Goal: Complete application form: Complete application form

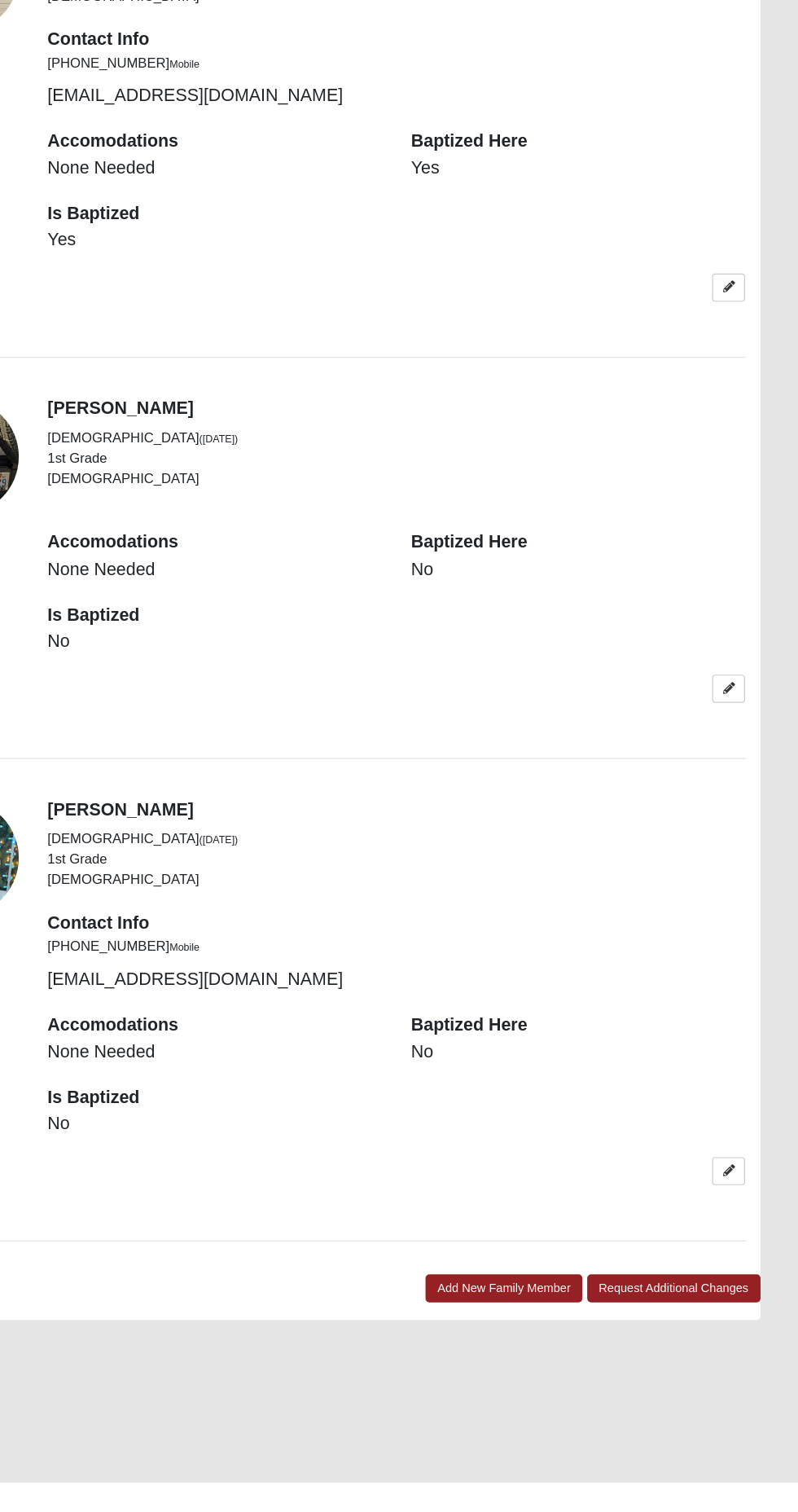
scroll to position [2794, 0]
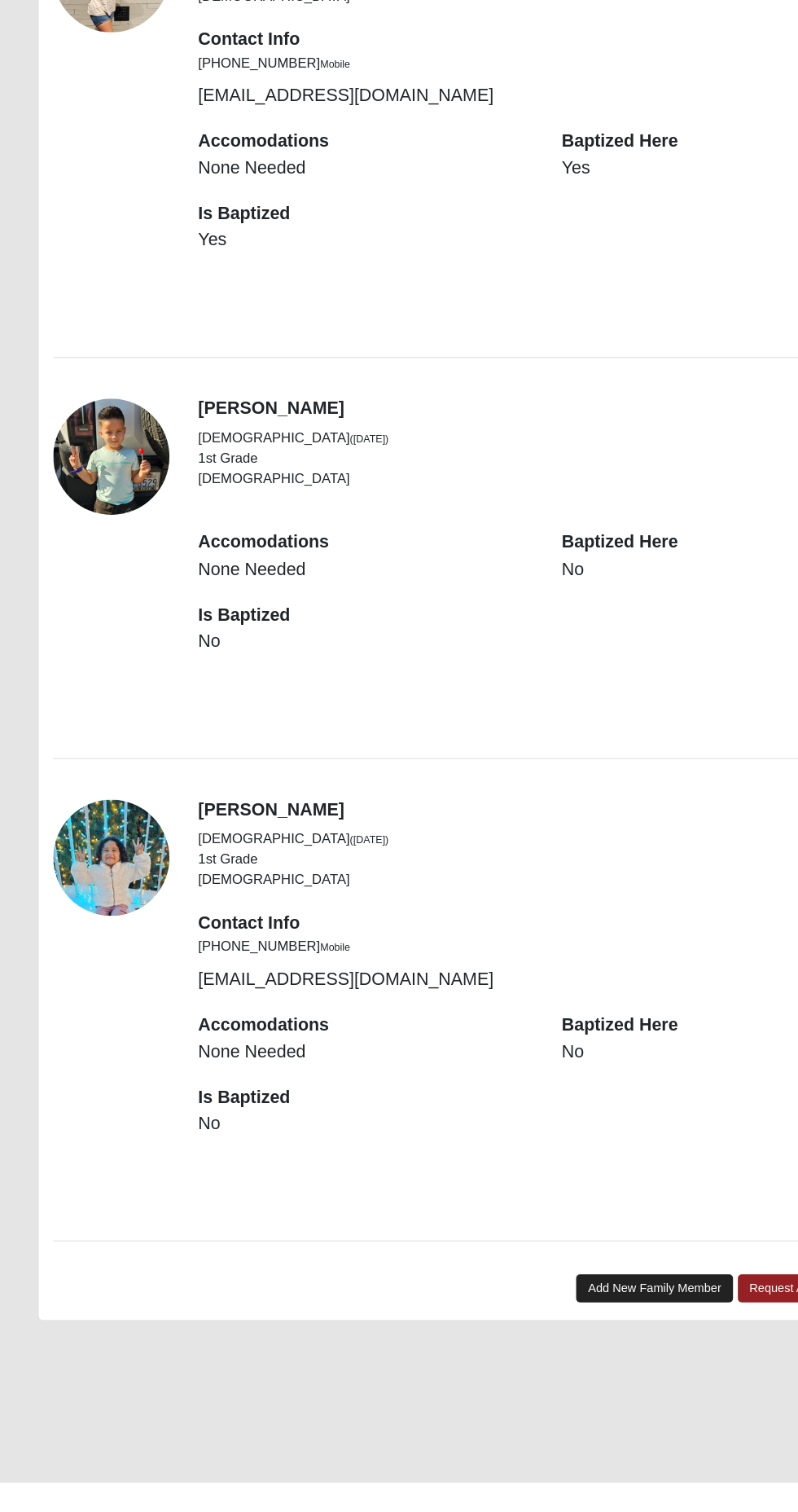
click at [520, 1340] on link "Add New Family Member" at bounding box center [550, 1348] width 132 height 23
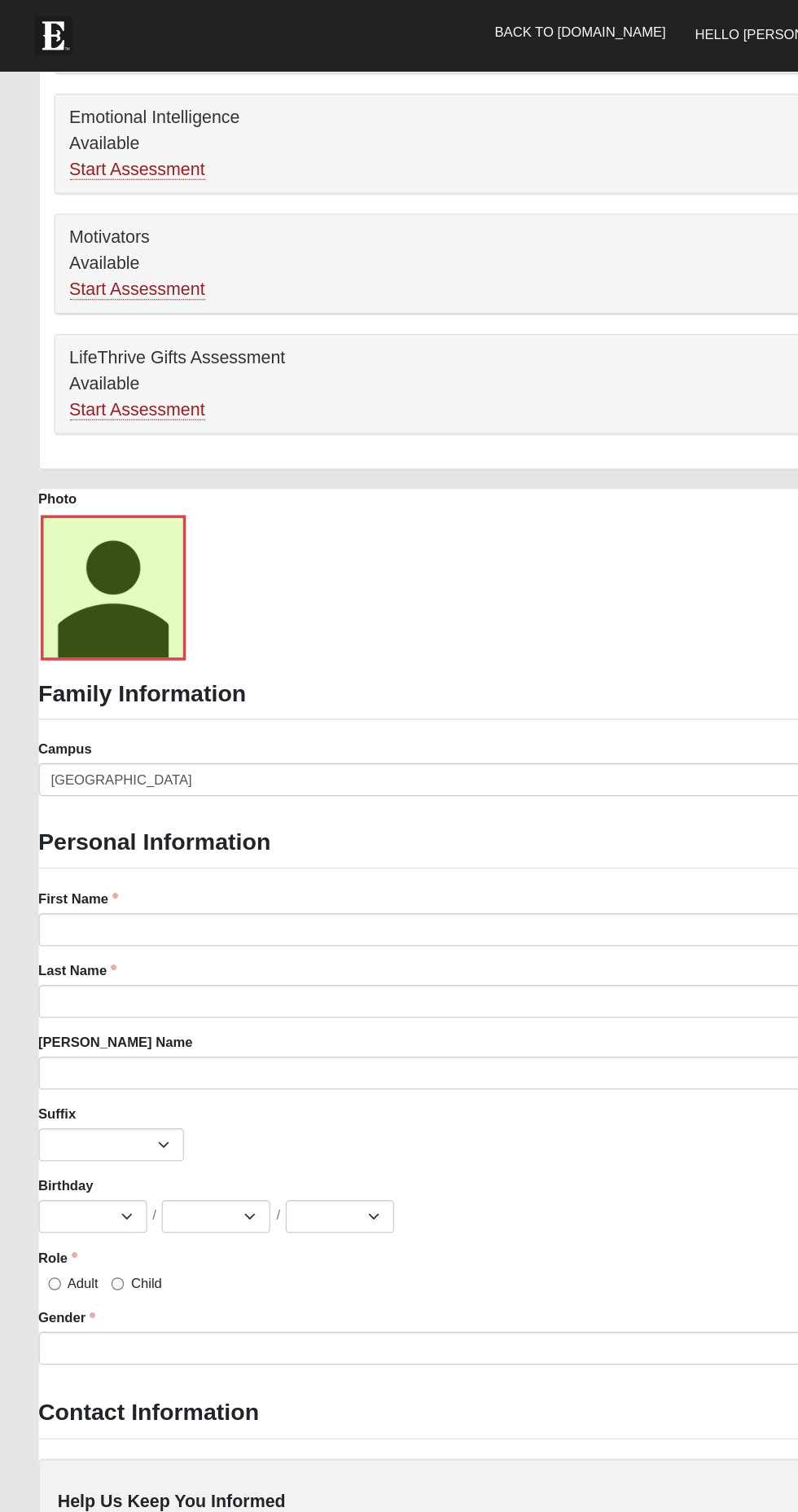
scroll to position [1081, 0]
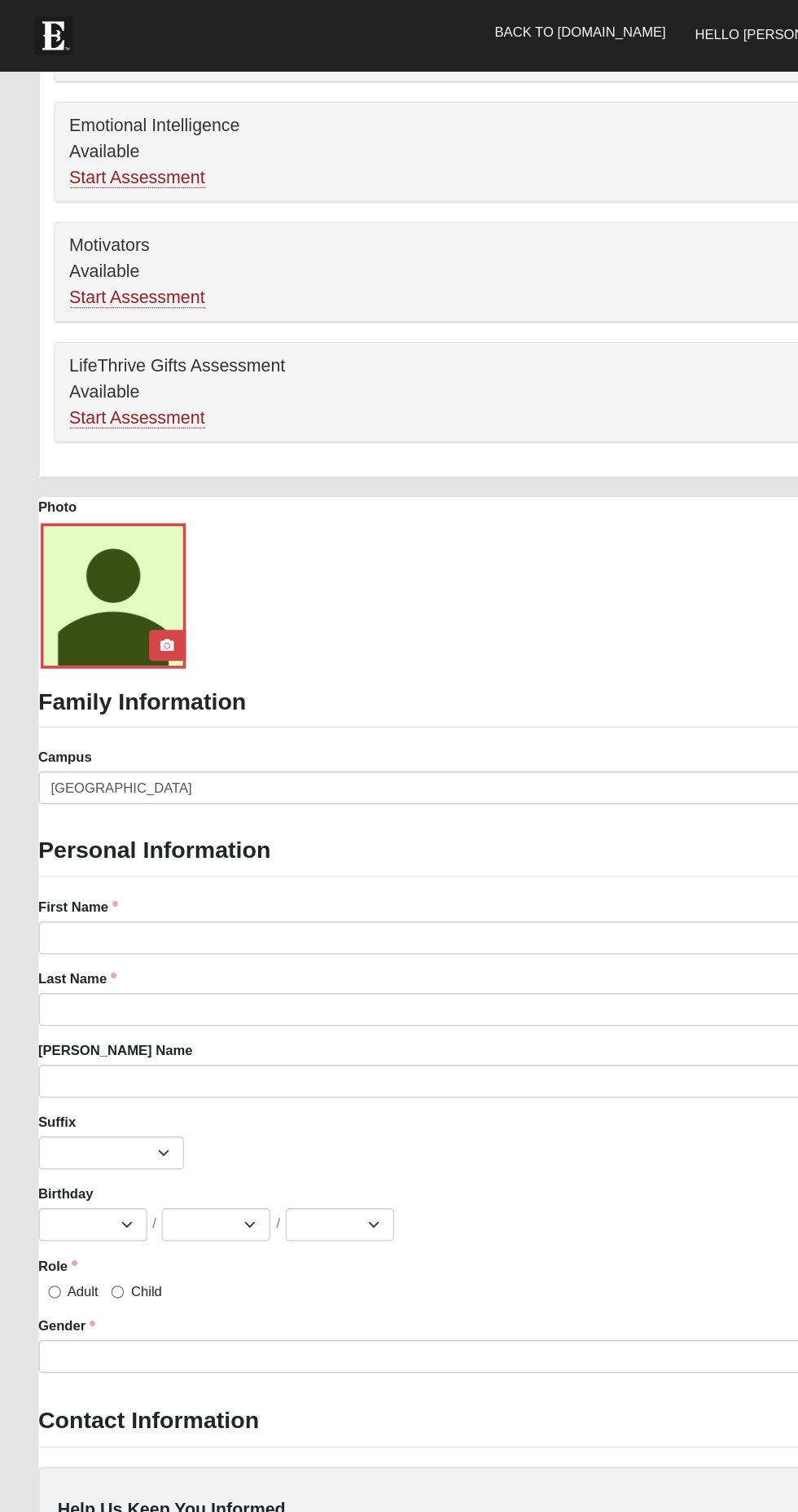
click at [98, 498] on div at bounding box center [95, 501] width 122 height 122
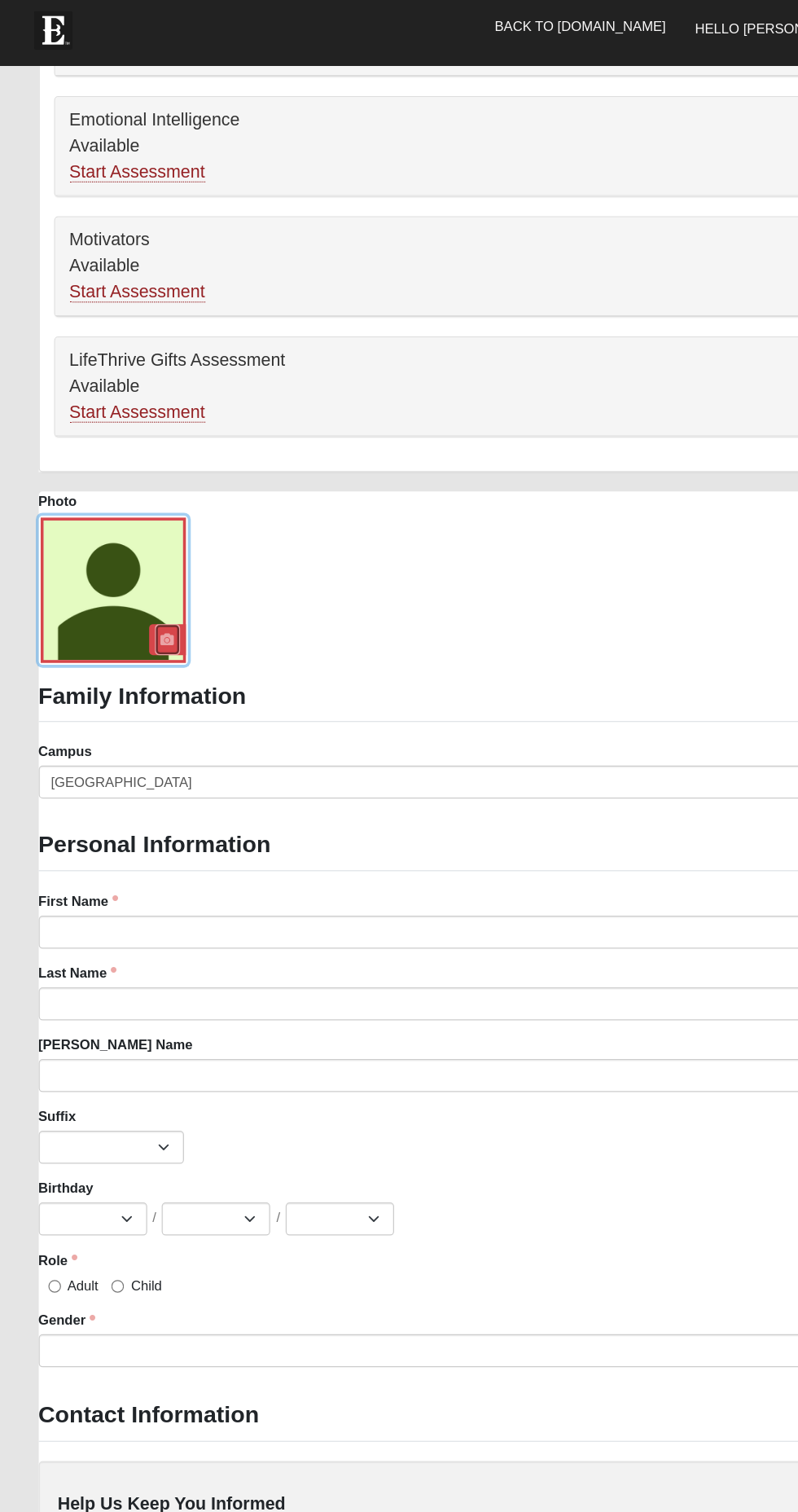
click at [135, 538] on icon at bounding box center [141, 542] width 11 height 11
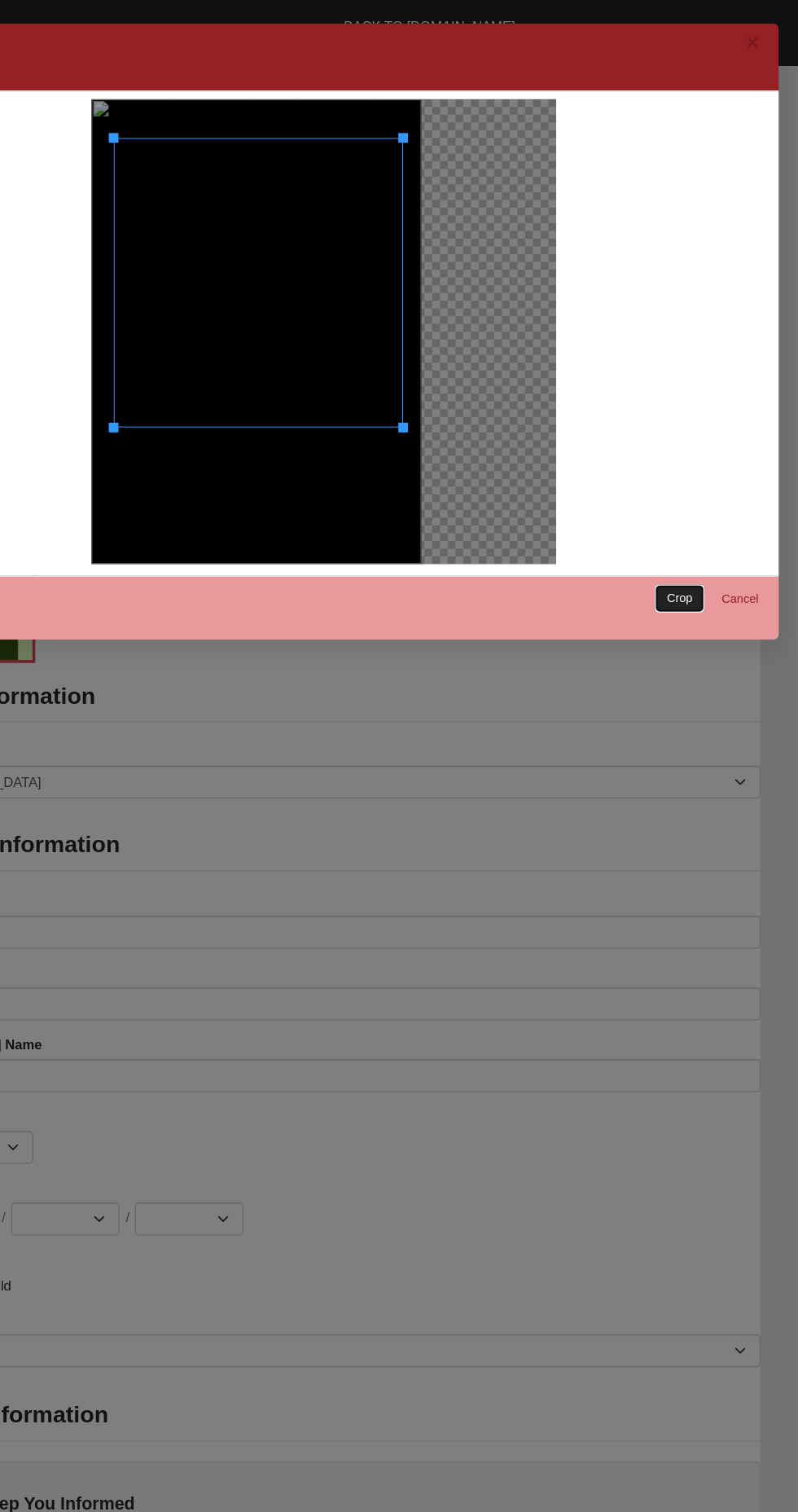
click at [698, 508] on link "Crop" at bounding box center [698, 507] width 41 height 23
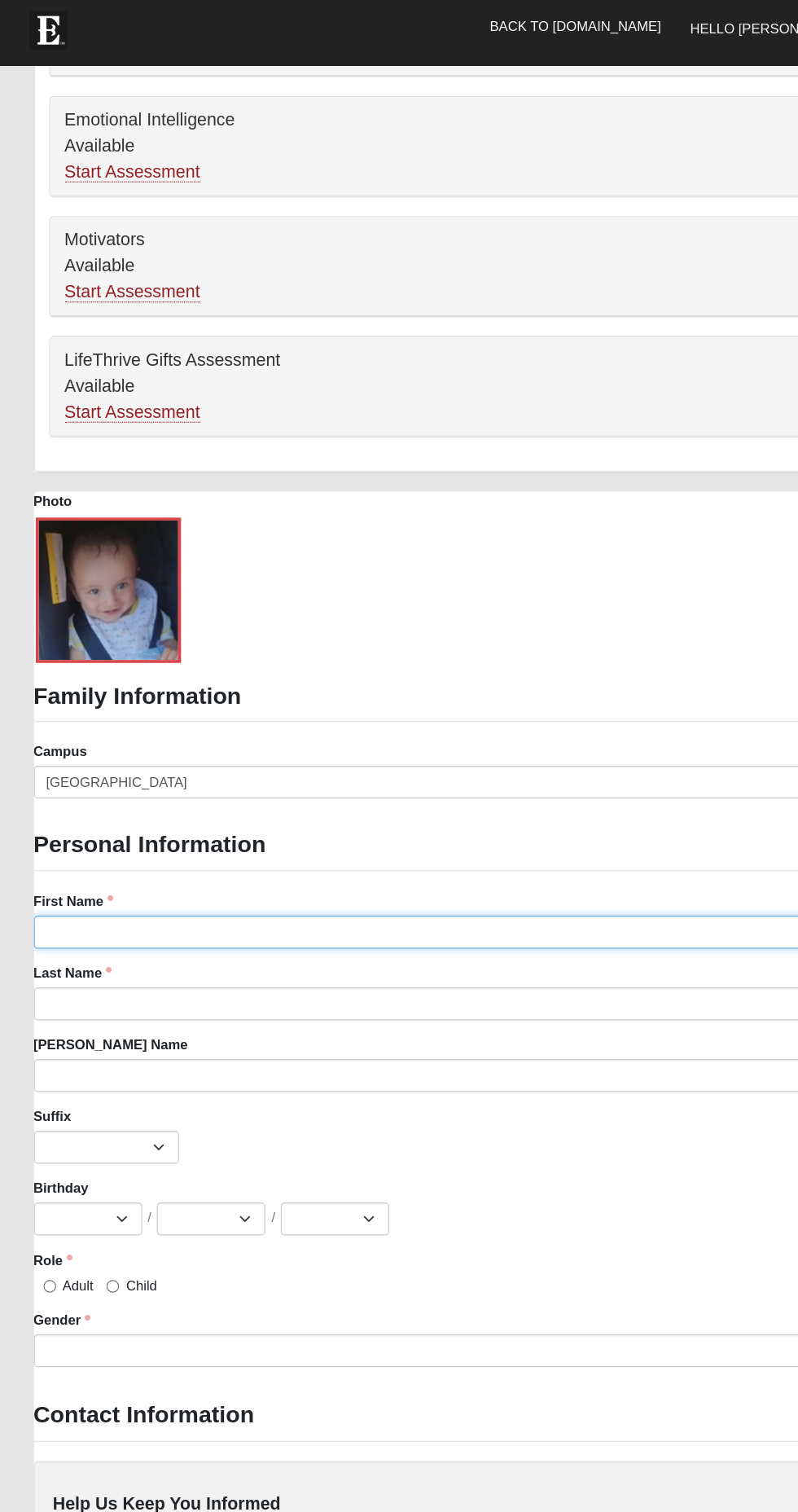
click at [437, 791] on input "First Name" at bounding box center [400, 788] width 734 height 28
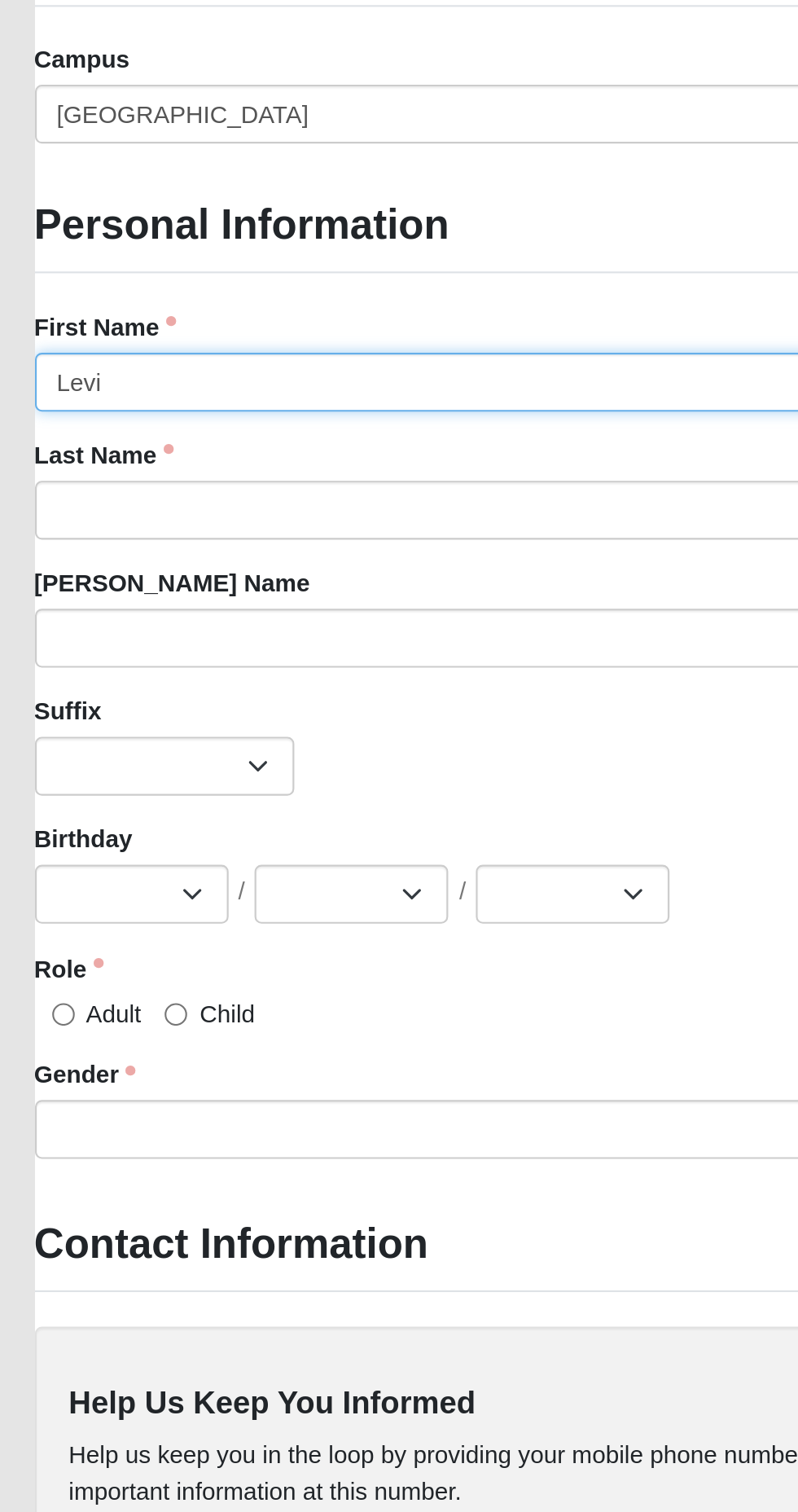
type input "Levi"
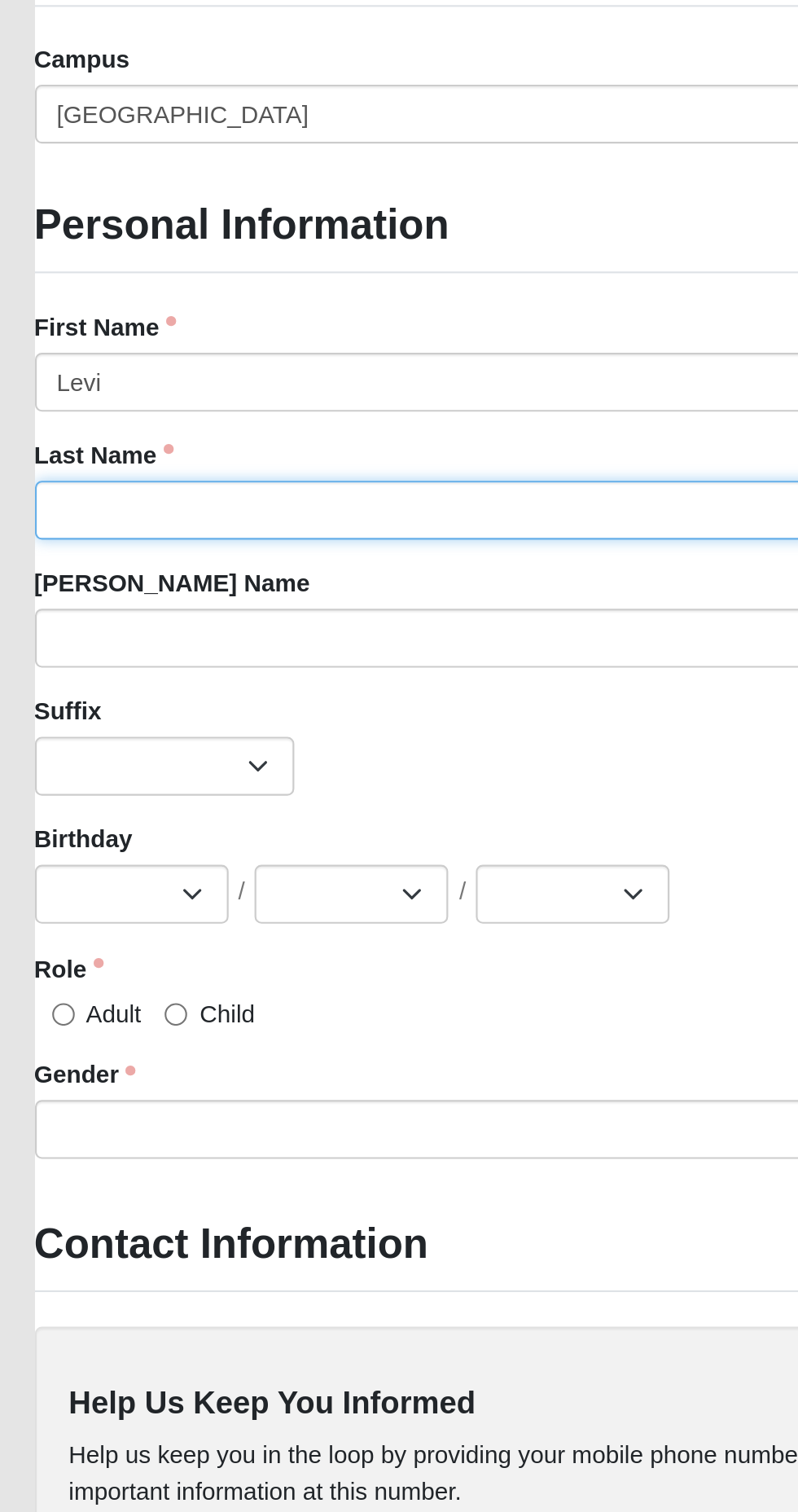
click at [233, 845] on input "Last Name" at bounding box center [400, 848] width 734 height 28
type input "[PERSON_NAME]"
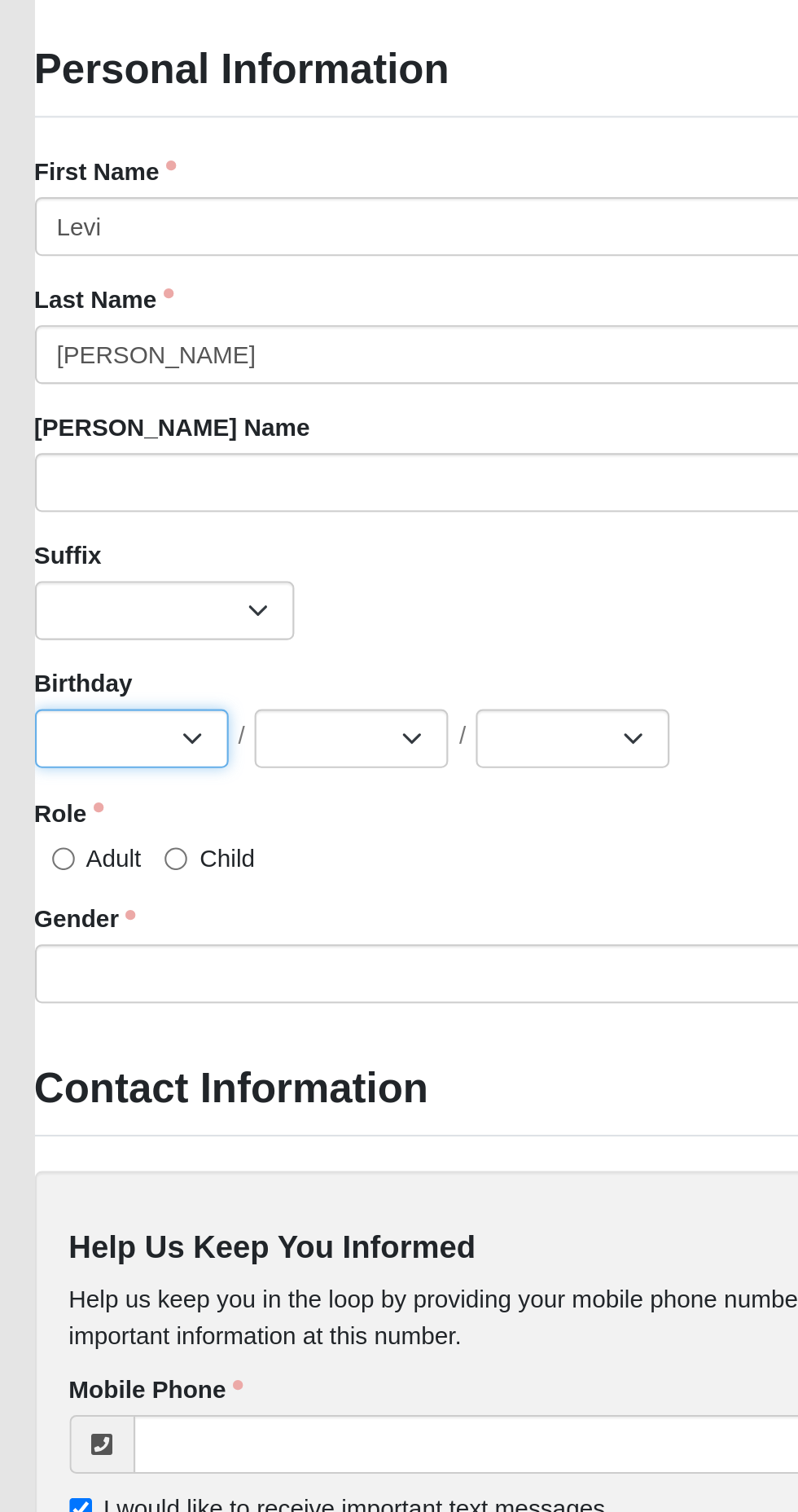
click at [103, 1034] on select "Jan Feb Mar Apr May Jun [DATE] Aug Sep Oct Nov Dec" at bounding box center [78, 1030] width 91 height 28
select select "10"
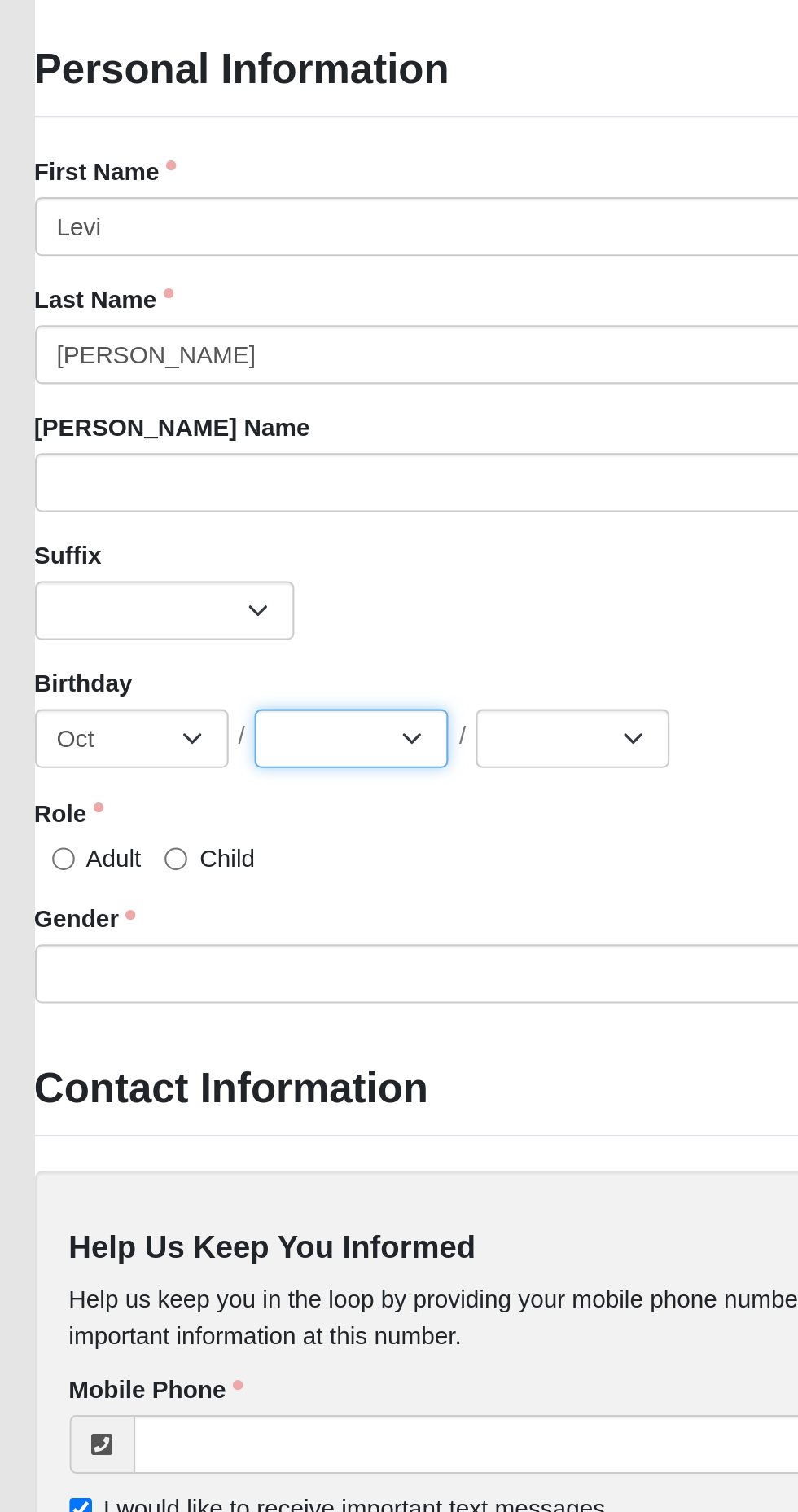
click at [205, 1031] on select "1 2 3 4 5 6 7 8 9 10 11 12 13 14 15 16 17 18 19 20 21 22 23 24 25 26 27 28 29 3…" at bounding box center [181, 1030] width 91 height 28
select select "17"
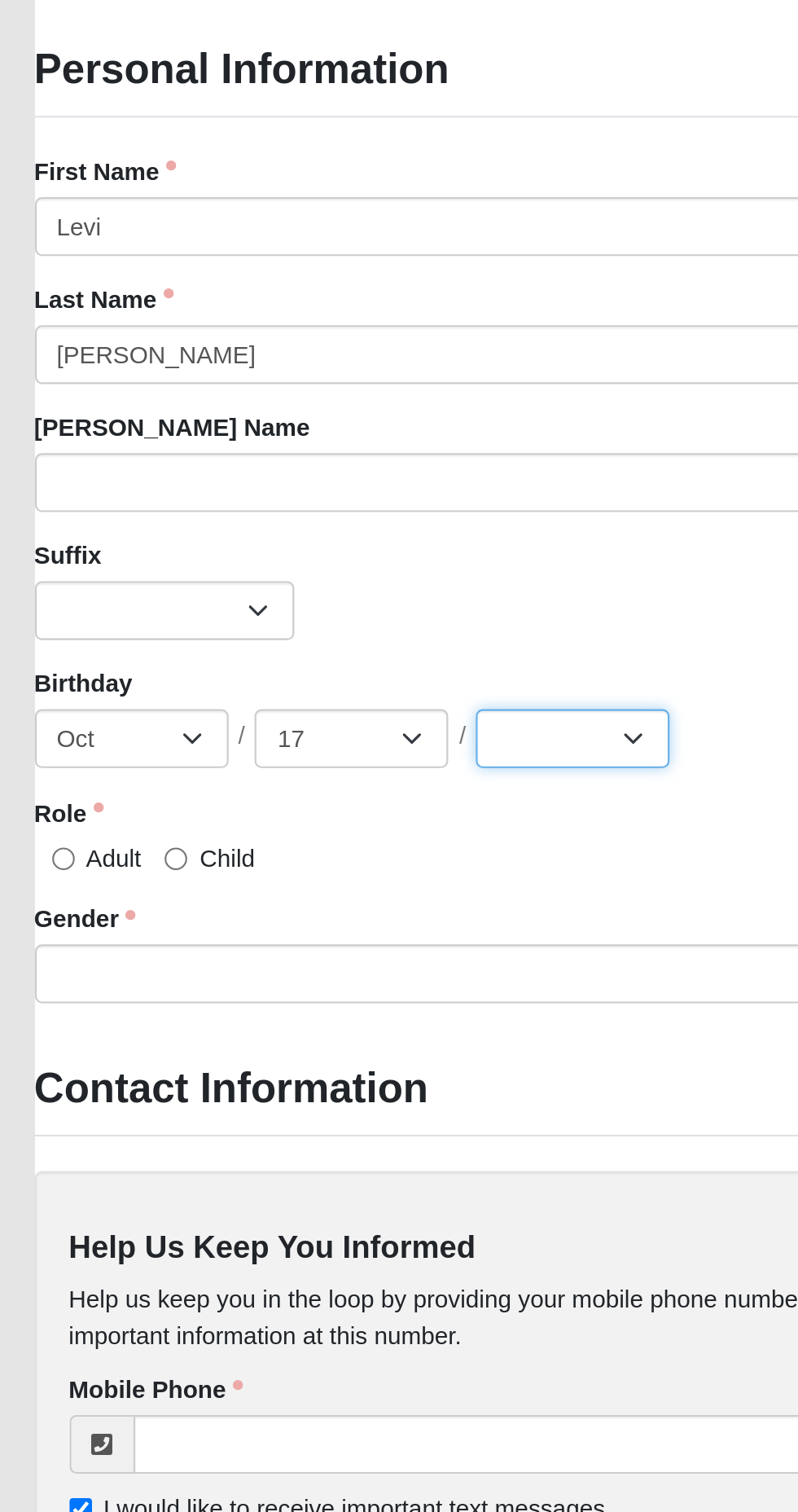
click at [295, 1033] on select "2025 2024 2023 2022 2021 2020 2019 2018 2017 2016 2015 2014 2013 2012 2011 2010…" at bounding box center [285, 1030] width 91 height 28
select select "2024"
click at [96, 1084] on input "Child" at bounding box center [99, 1086] width 10 height 10
radio input "true"
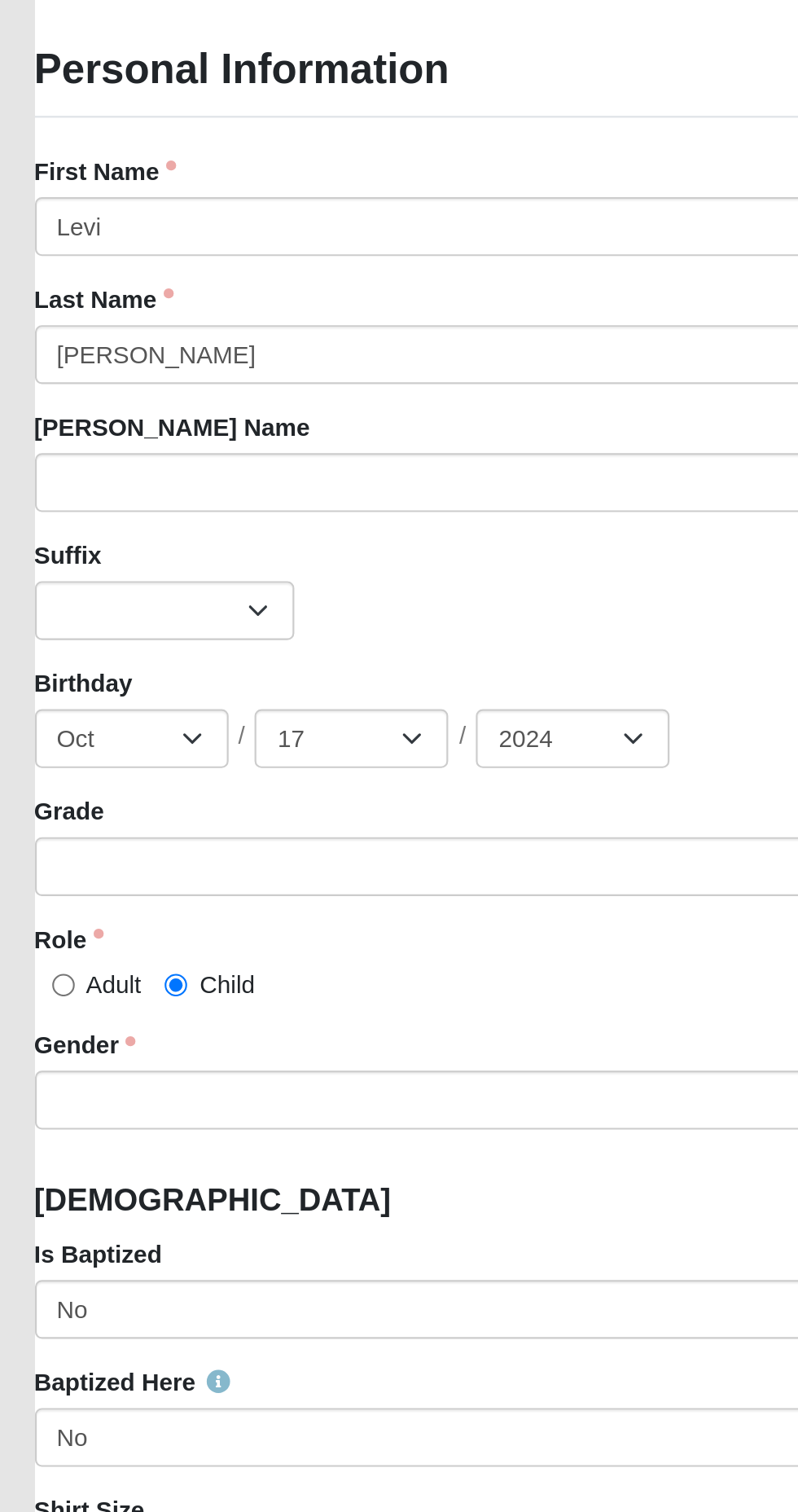
click at [272, 1123] on div "Role Adult Child Role is required." at bounding box center [400, 1135] width 734 height 38
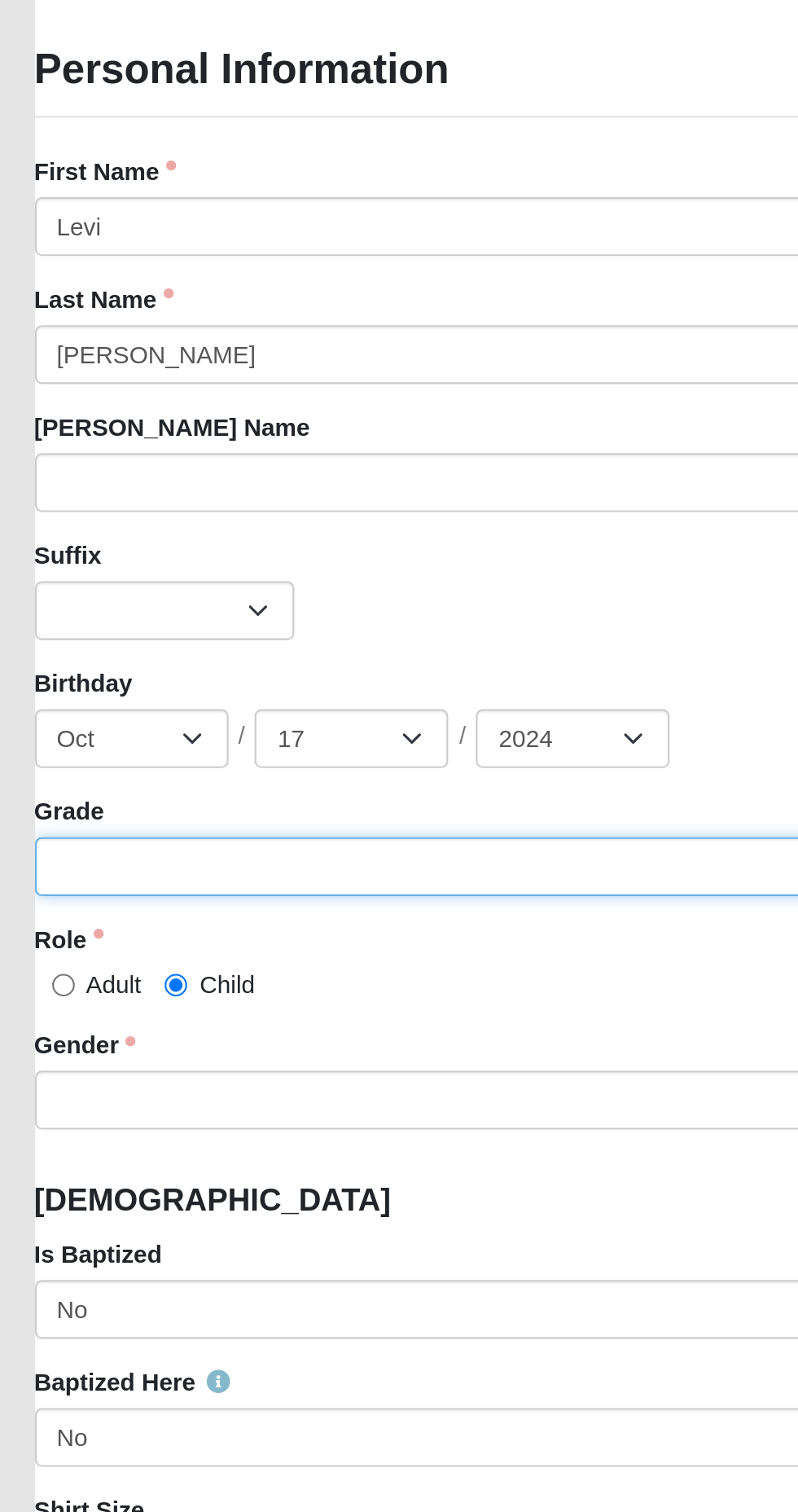
click at [310, 1089] on select "K 1st 2nd 3rd 4th 5th 6th 7th 8th 9th 10th 11th 12th" at bounding box center [400, 1090] width 734 height 28
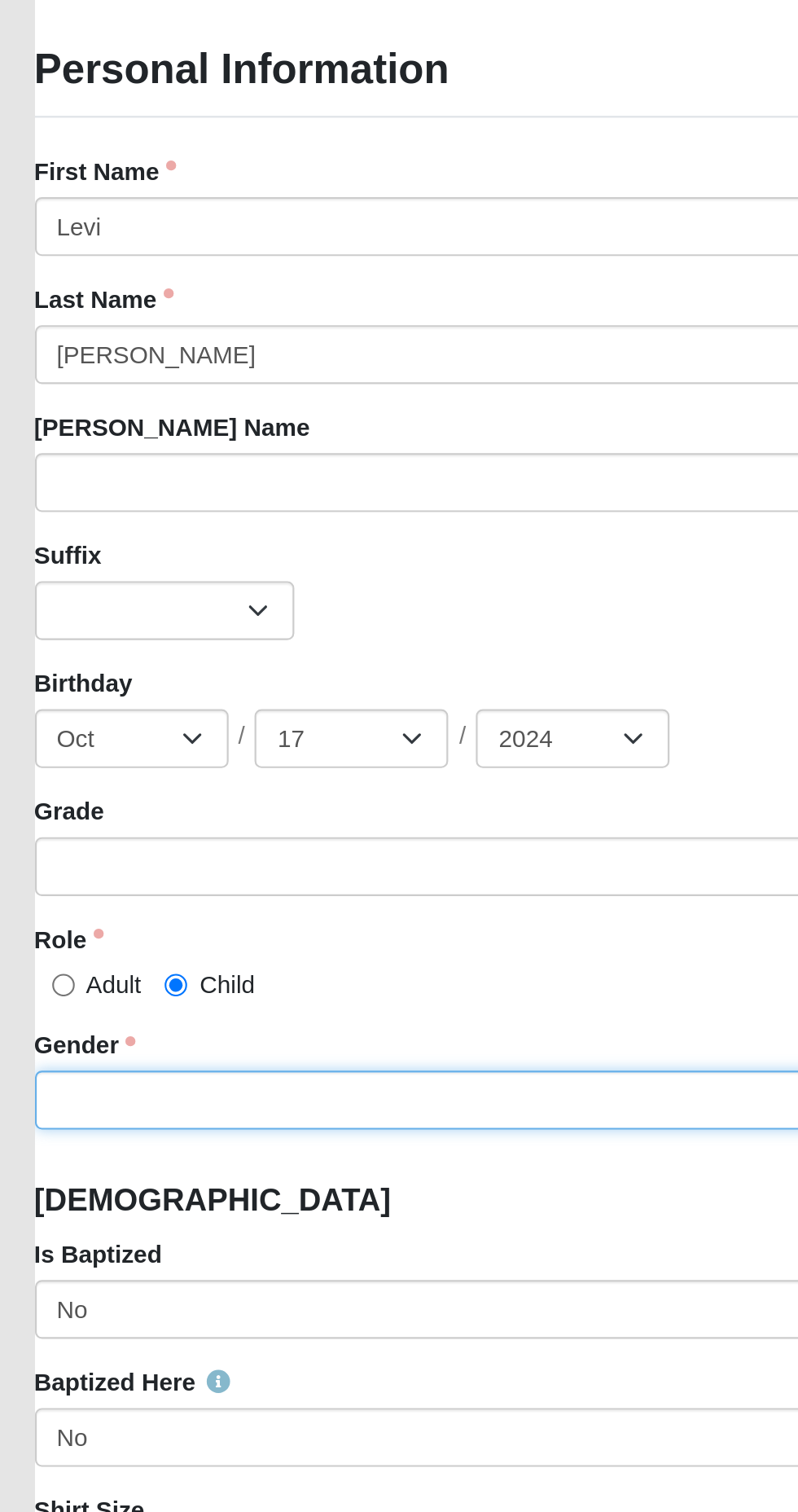
click at [262, 1189] on select "[DEMOGRAPHIC_DATA] [DEMOGRAPHIC_DATA]" at bounding box center [400, 1199] width 734 height 28
select select "[DEMOGRAPHIC_DATA]"
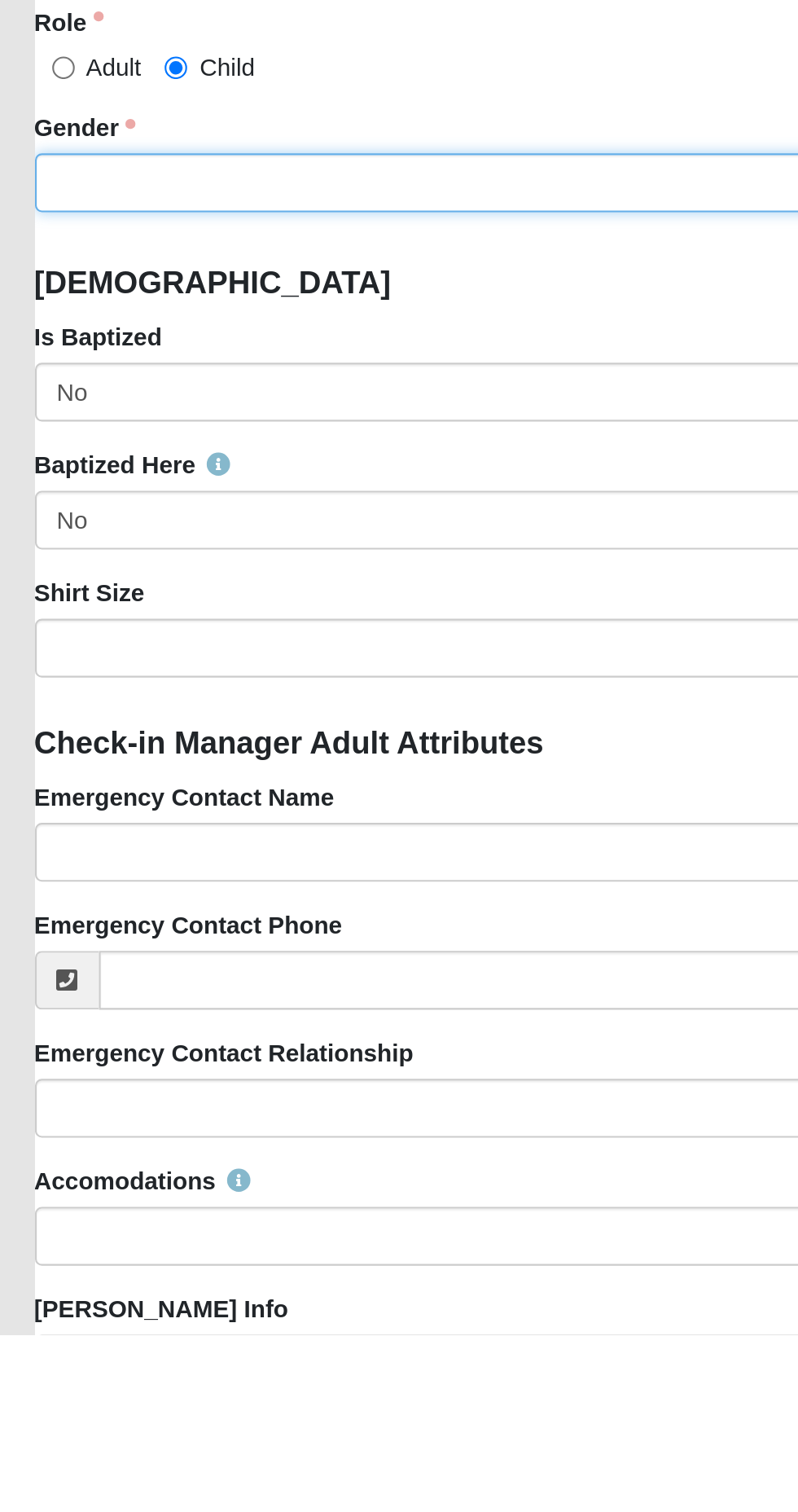
scroll to position [1313, 0]
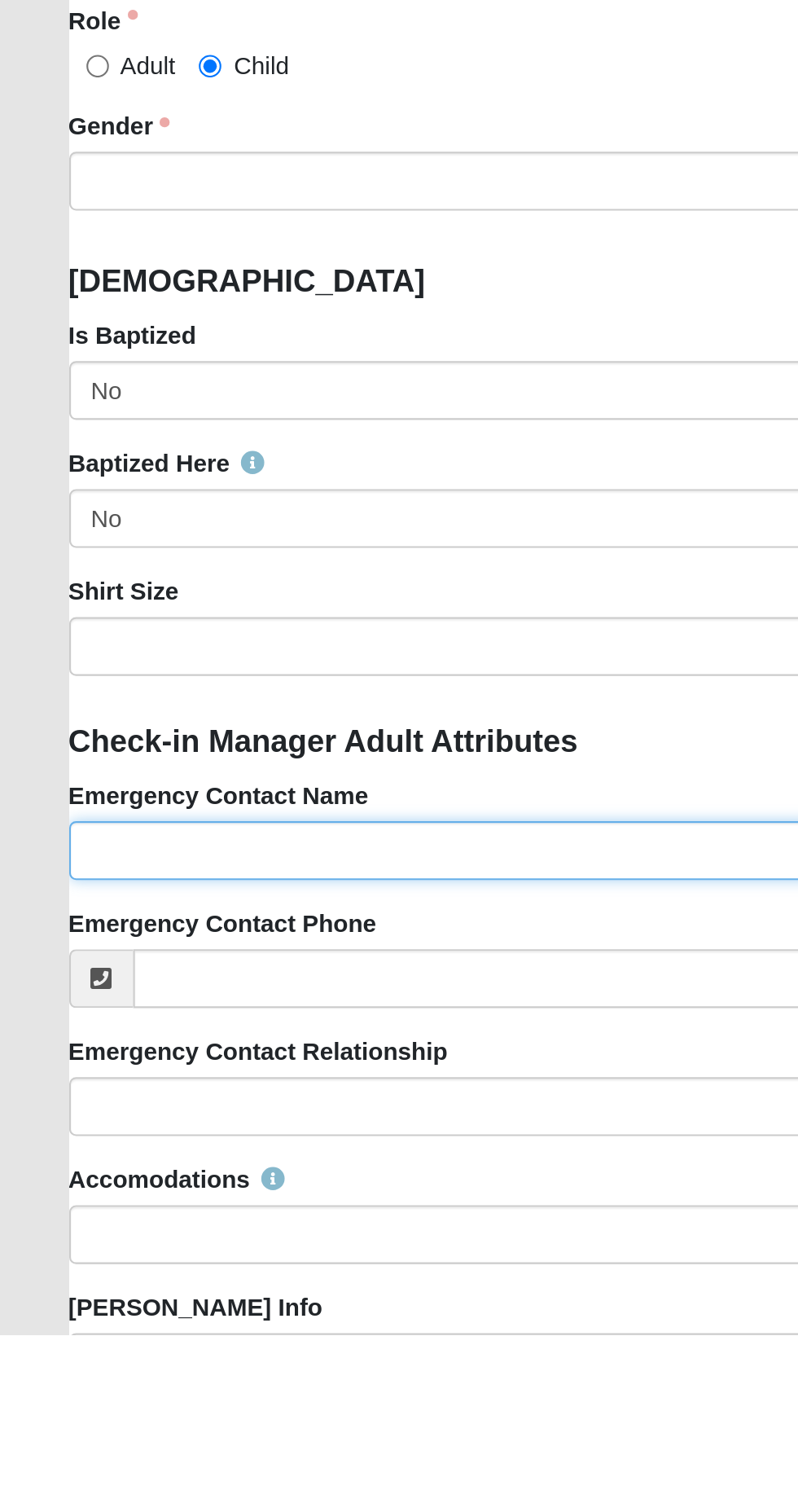
click at [275, 1283] on input "Emergency Contact Name" at bounding box center [400, 1284] width 734 height 28
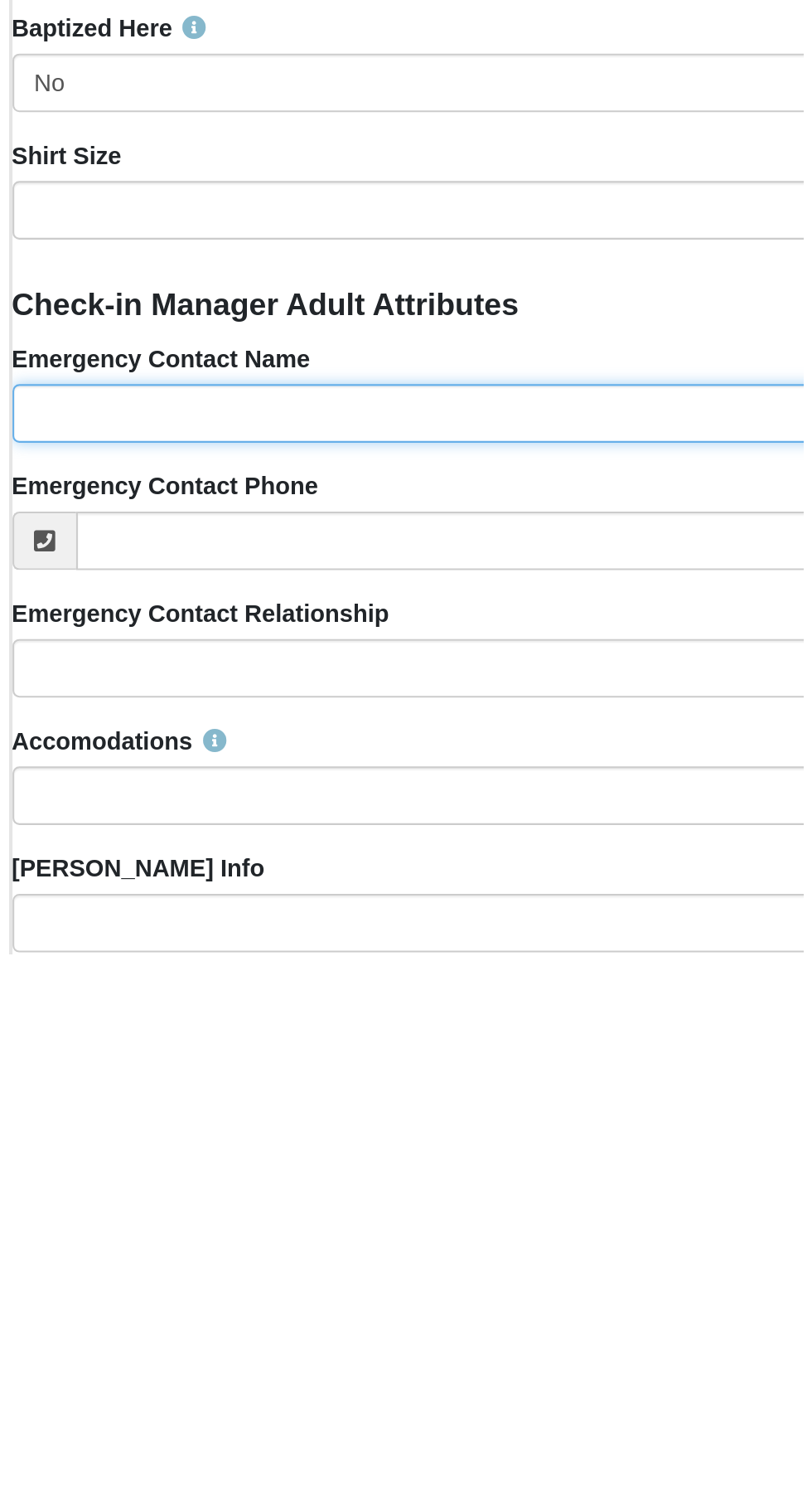
scroll to position [1365, 0]
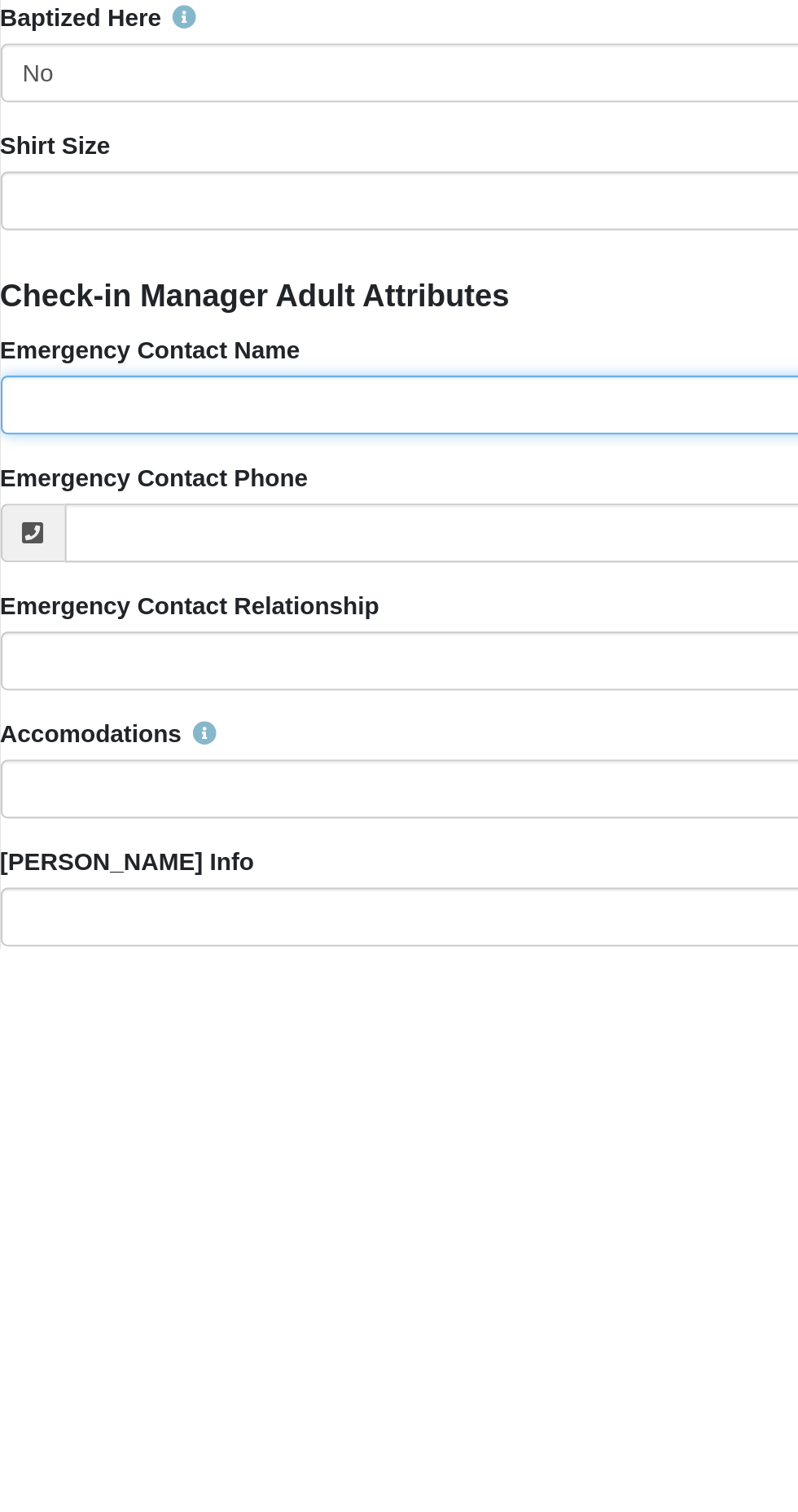
type input "[PERSON_NAME]"
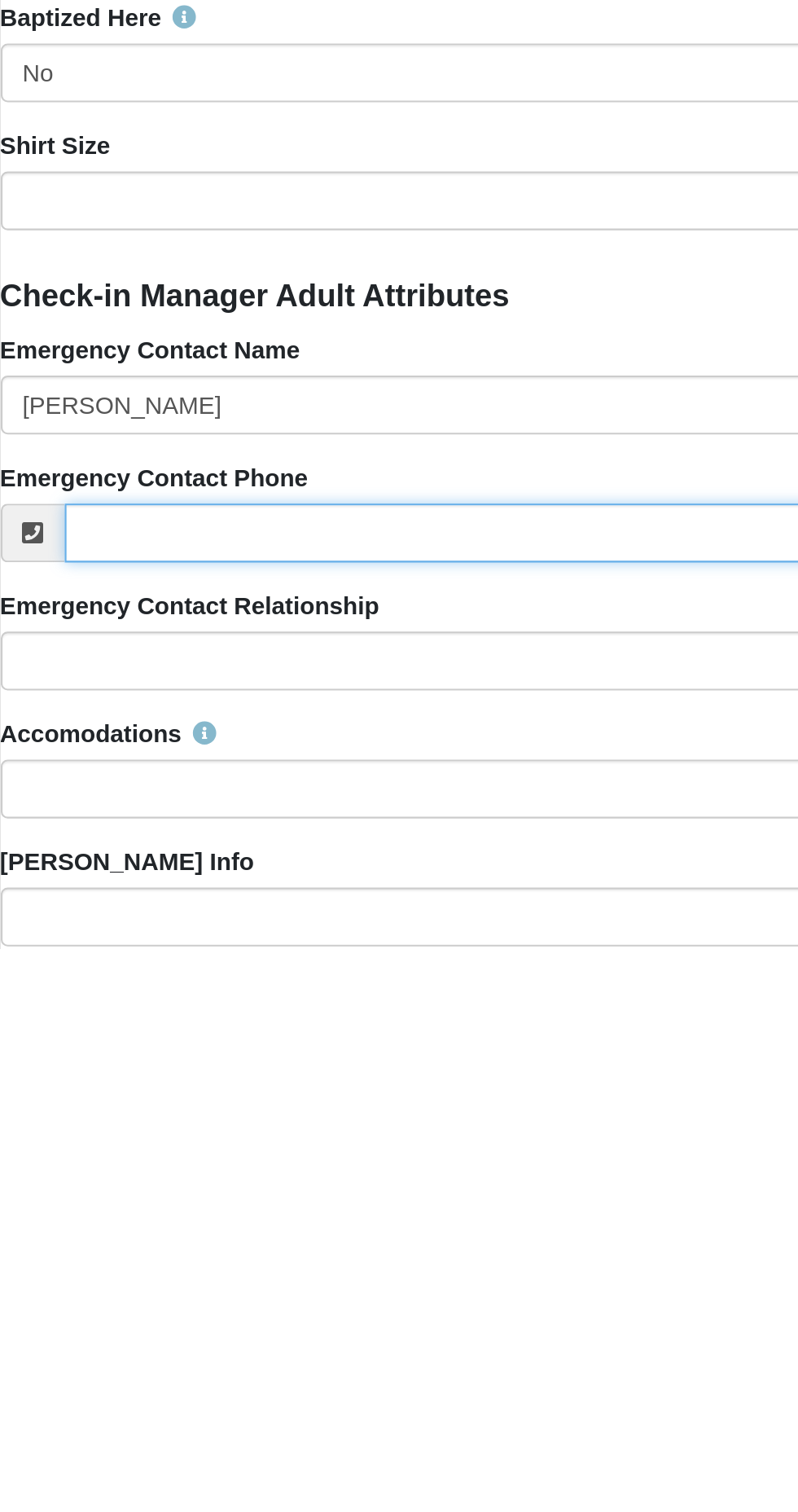
type input "6194306820"
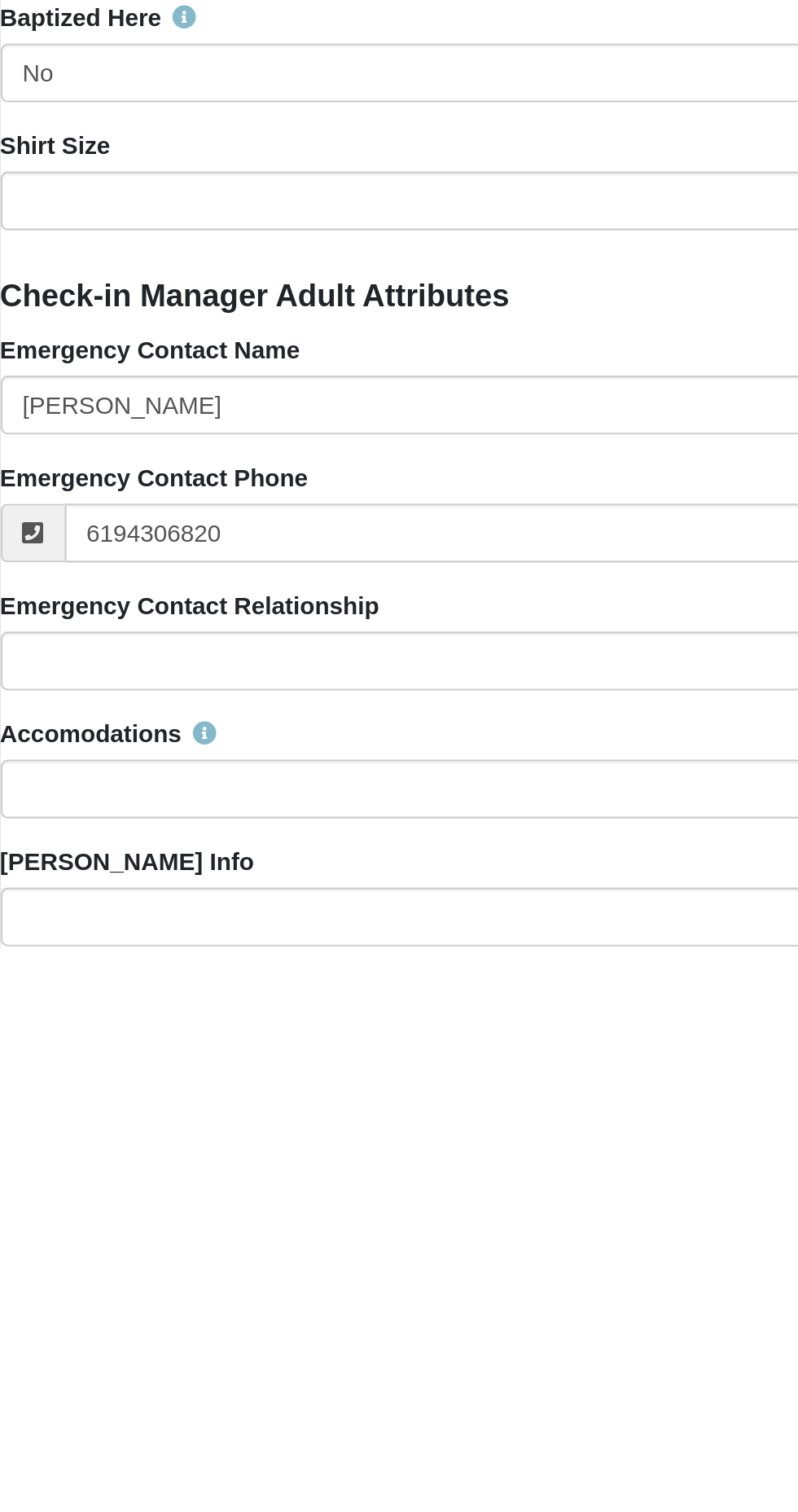
type input "[EMAIL_ADDRESS][DOMAIN_NAME]"
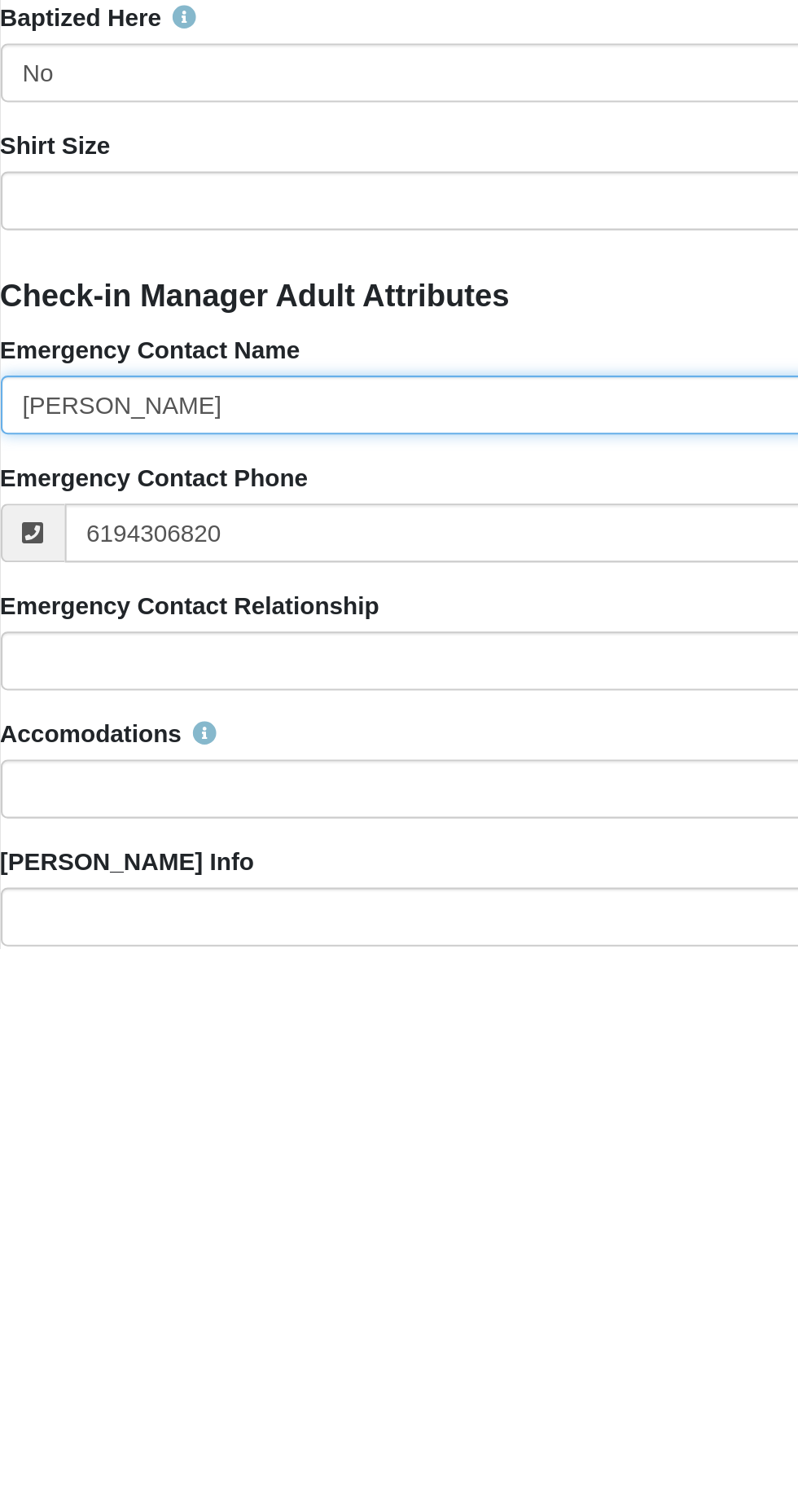
type input "[PHONE_NUMBER]"
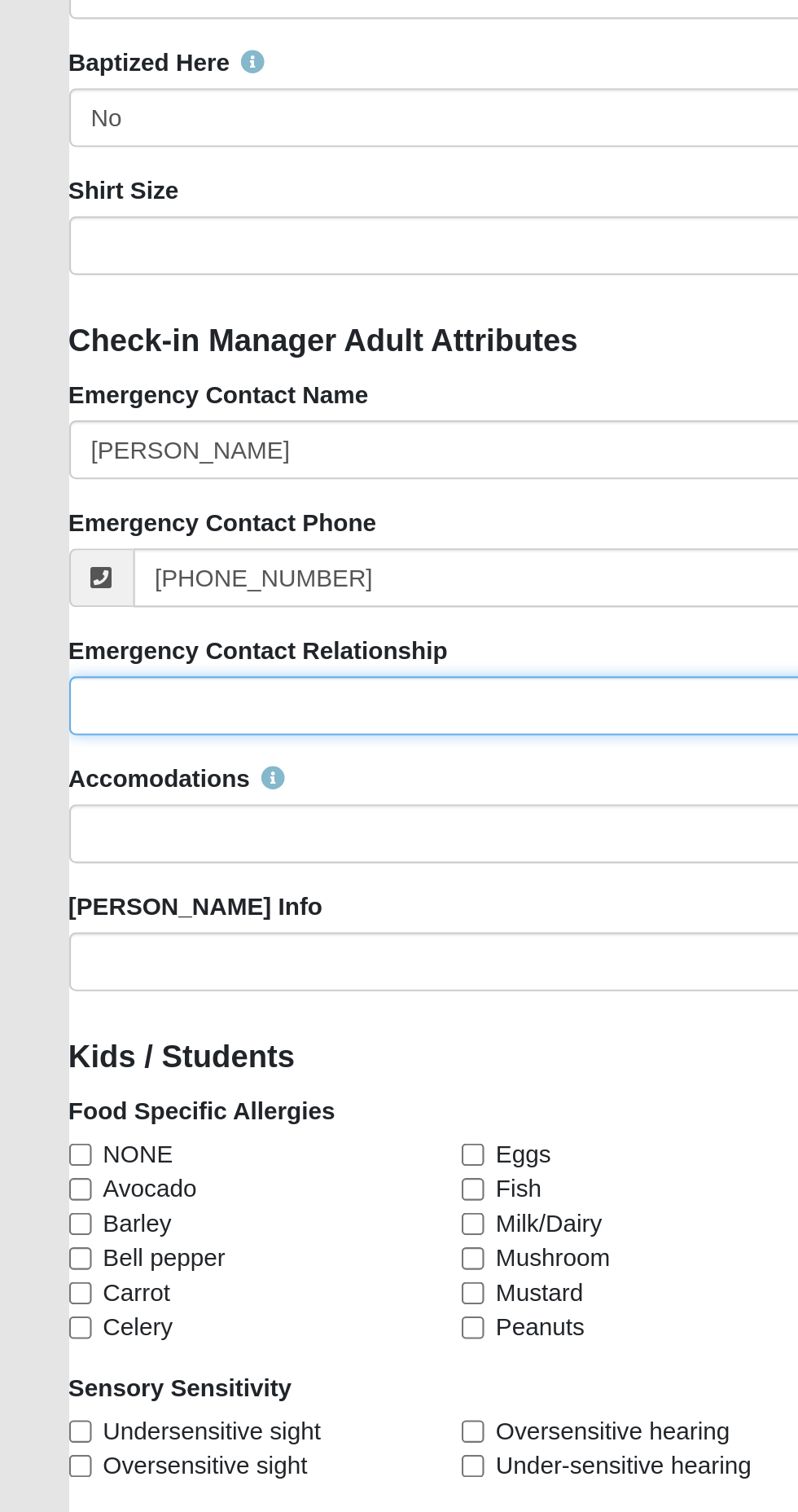
click at [292, 1124] on input "Emergency Contact Relationship" at bounding box center [400, 1132] width 734 height 28
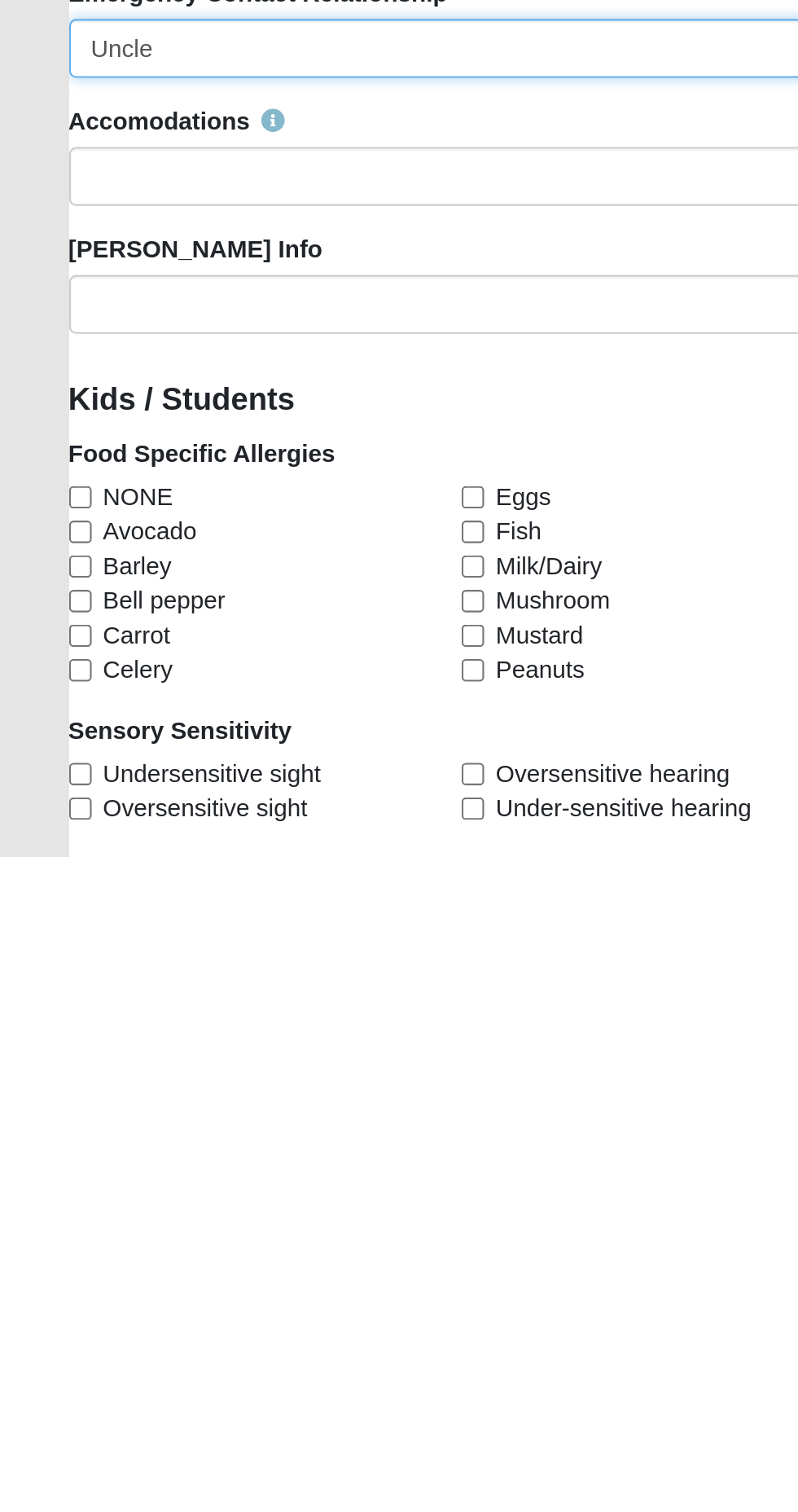
scroll to position [1586, 0]
type input "Uncle"
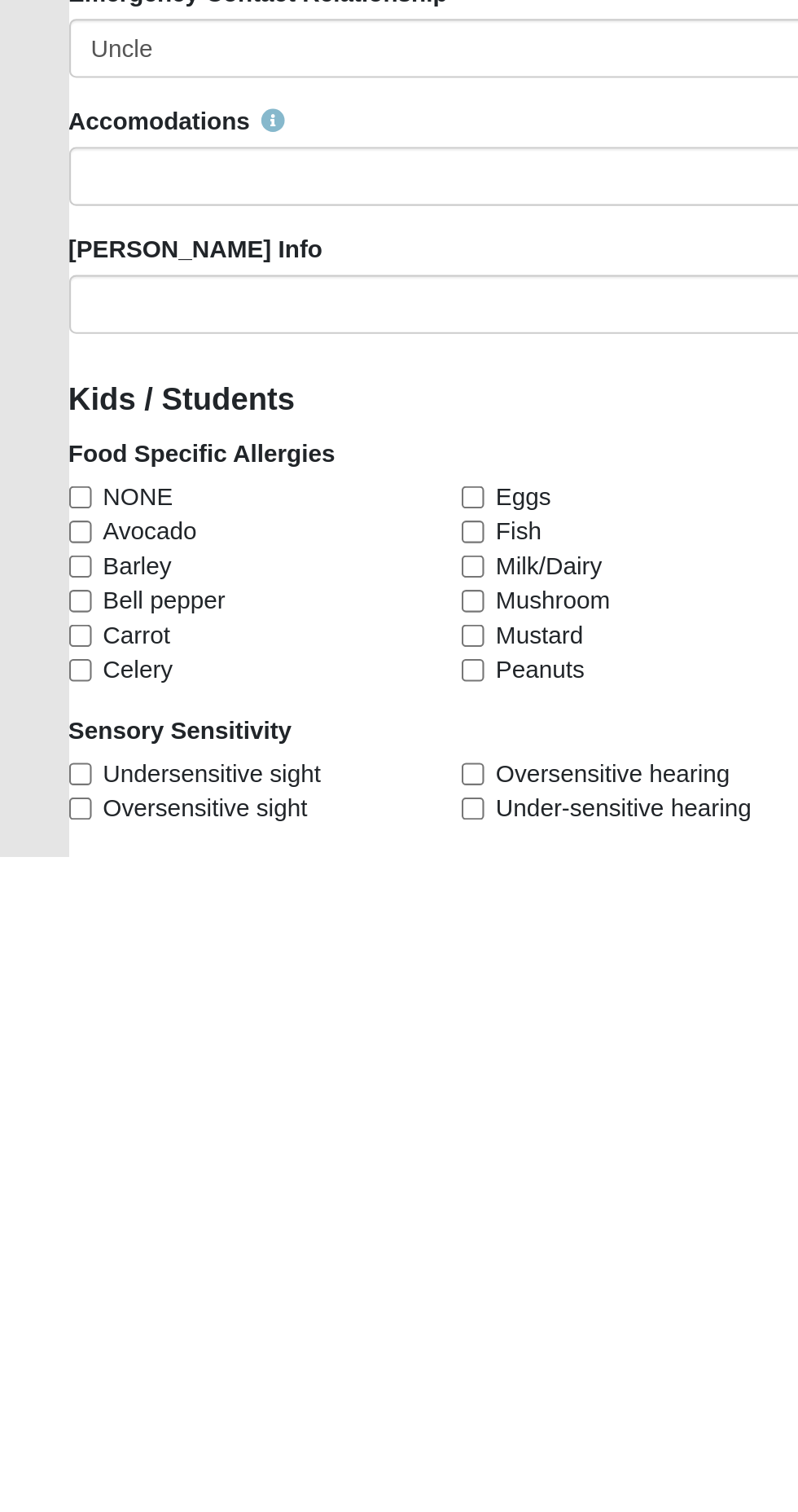
click at [55, 1337] on span "NONE" at bounding box center [65, 1341] width 33 height 16
click at [43, 1337] on input "NONE" at bounding box center [38, 1342] width 10 height 10
checkbox input "true"
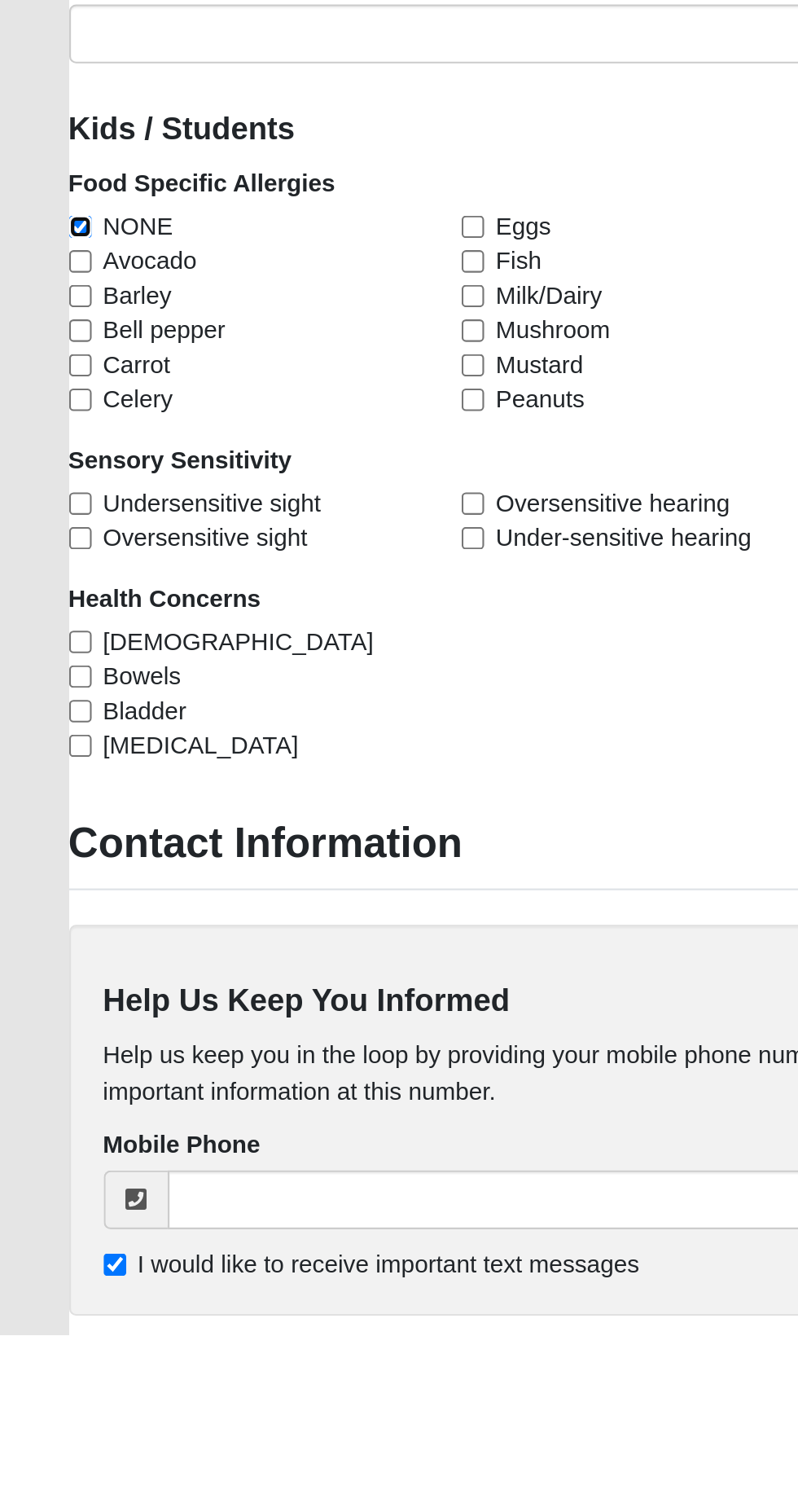
scroll to position [1941, 0]
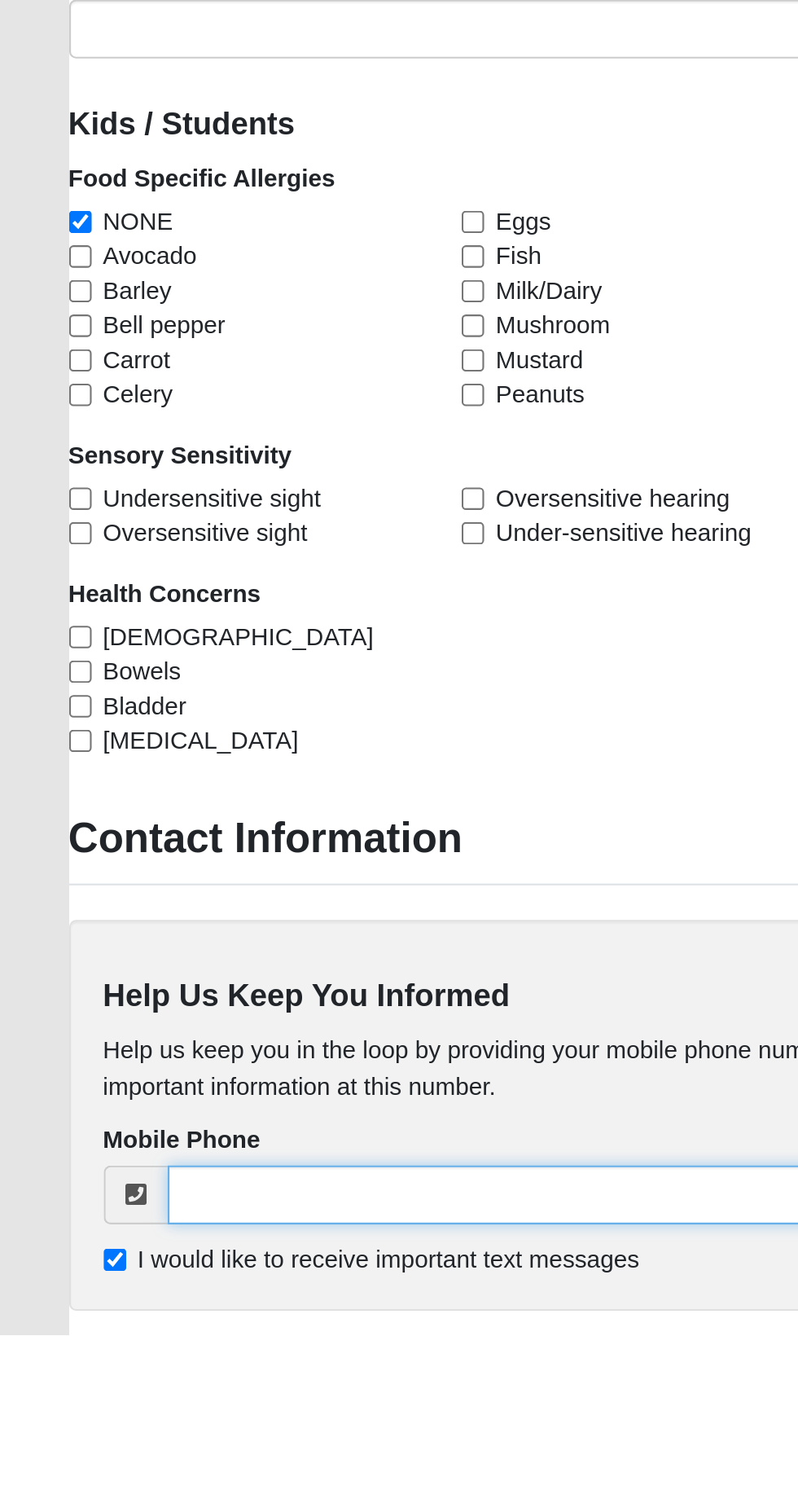
click at [237, 1443] on input "tel" at bounding box center [414, 1446] width 671 height 28
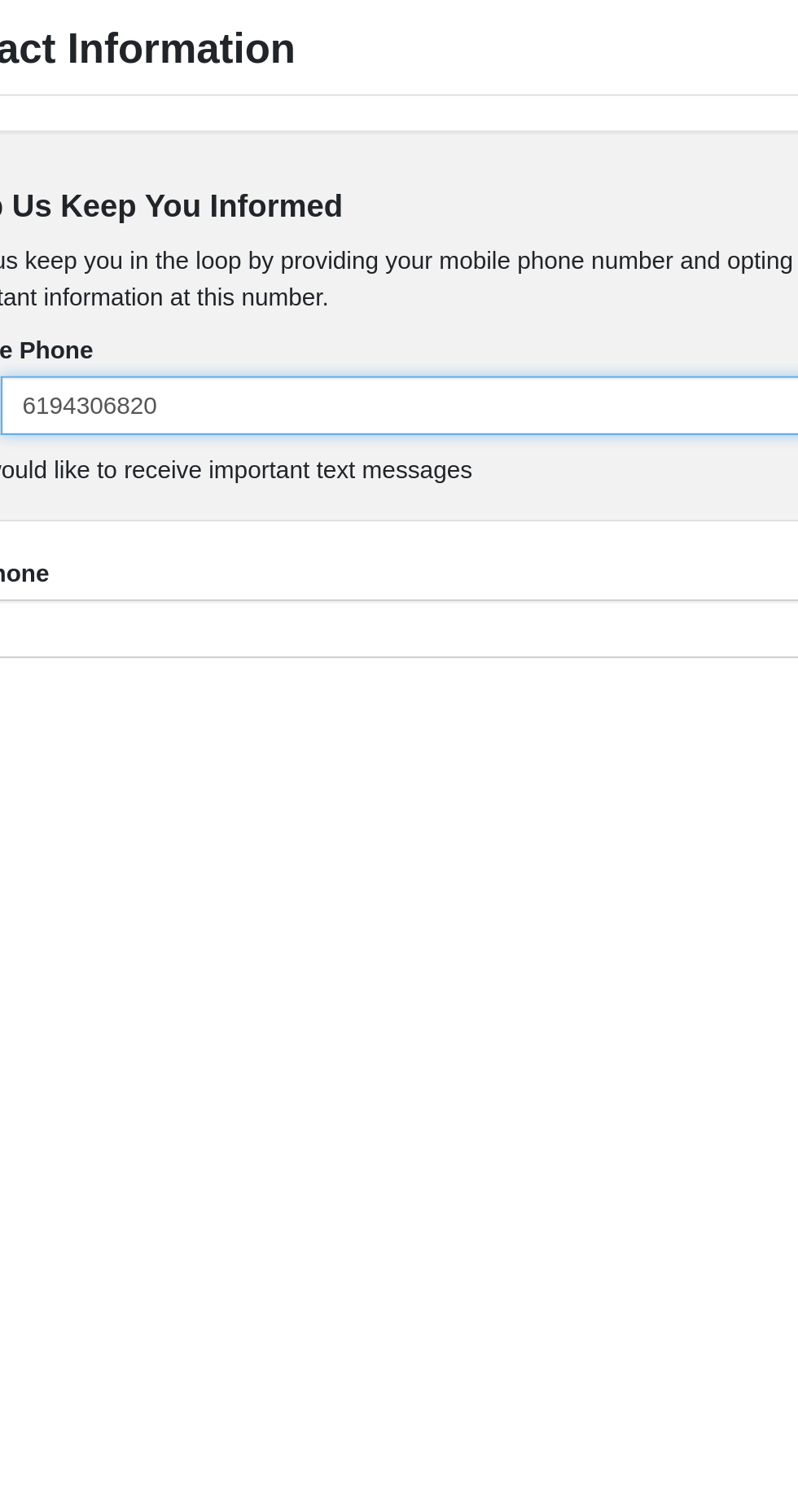
type input "[PHONE_NUMBER]"
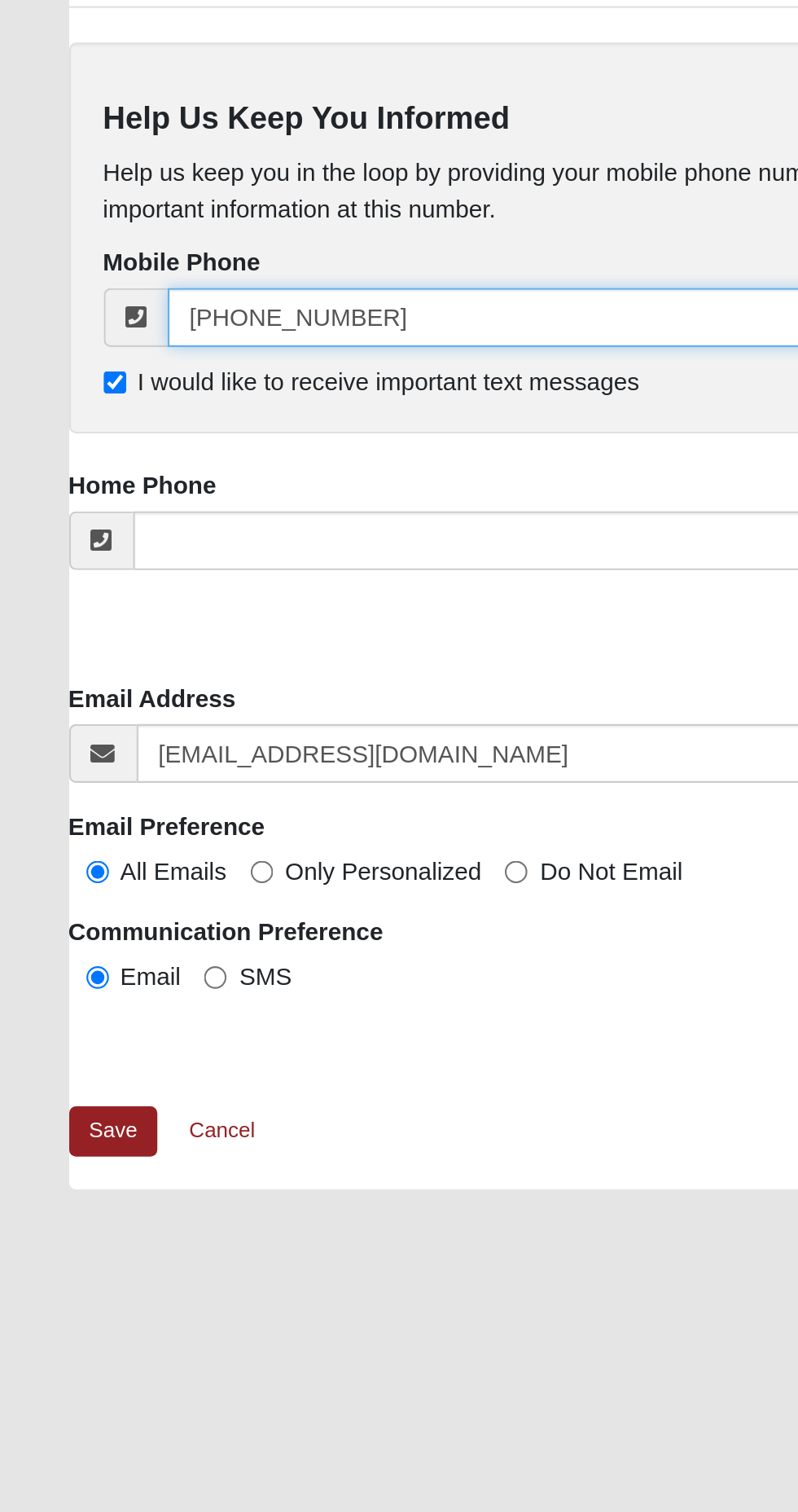
scroll to position [2575, 0]
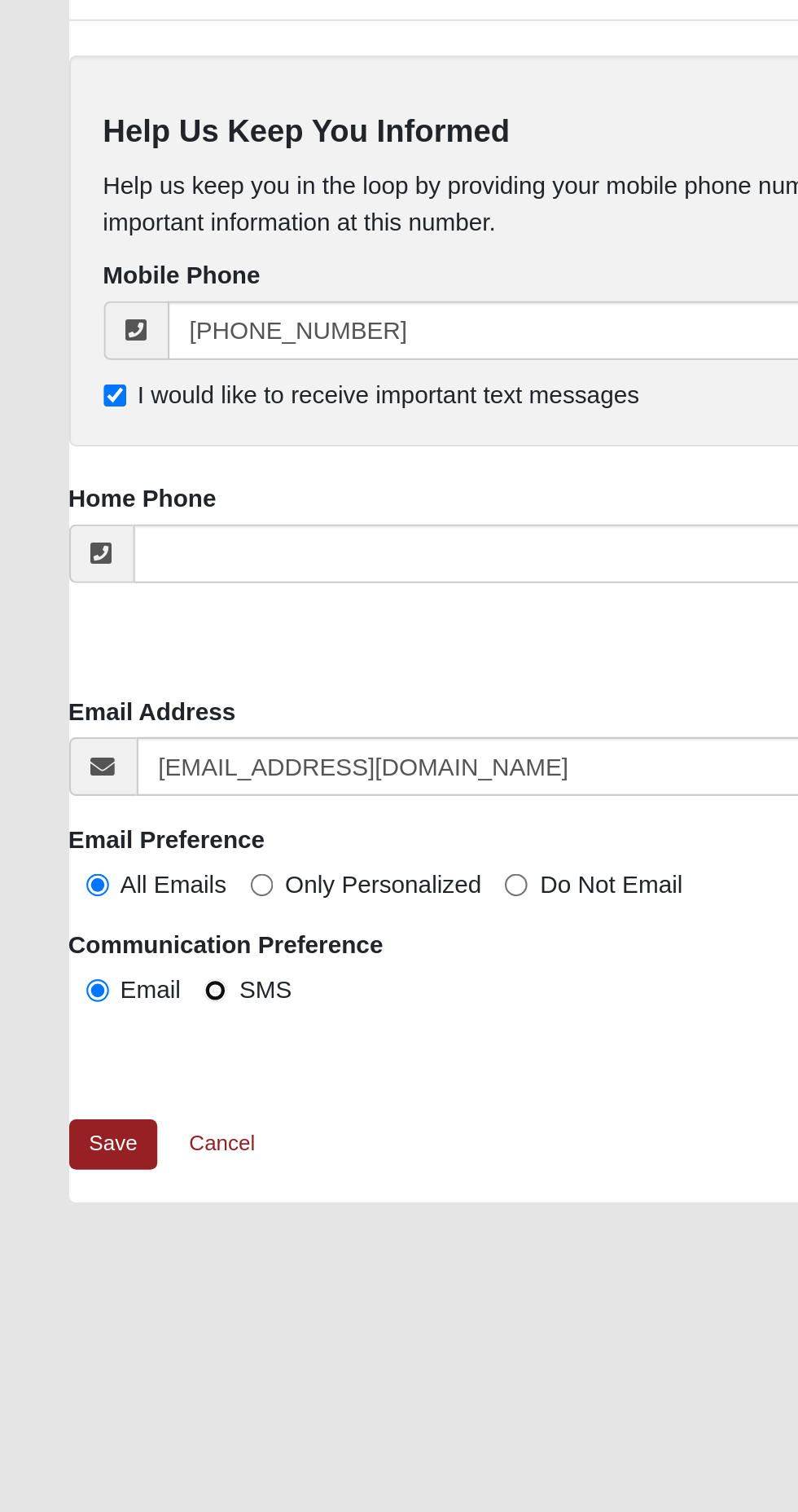
click at [105, 1121] on input "SMS" at bounding box center [100, 1122] width 10 height 10
radio input "true"
click at [63, 1204] on link "Save" at bounding box center [54, 1194] width 42 height 23
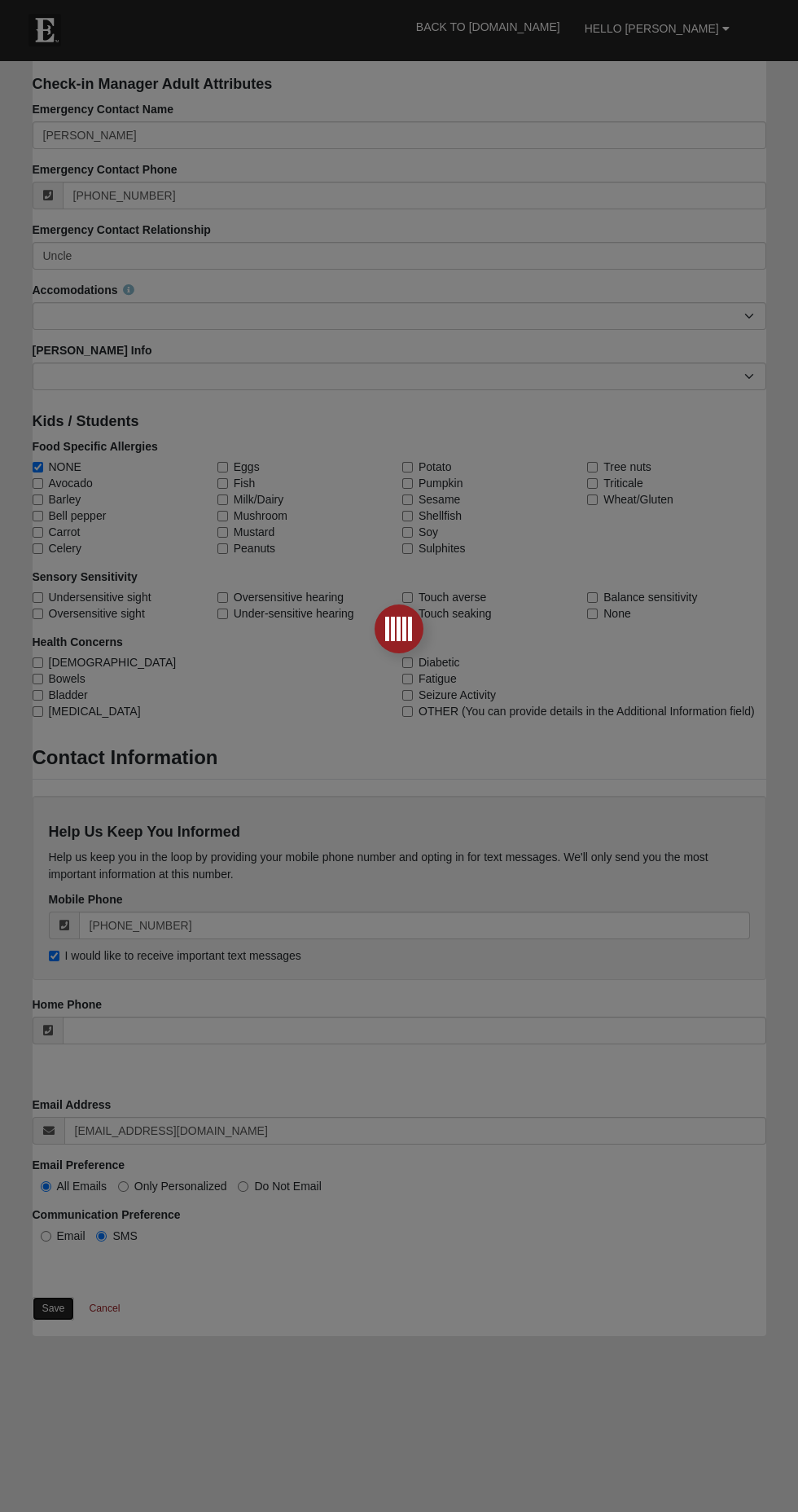
scroll to position [2443, 0]
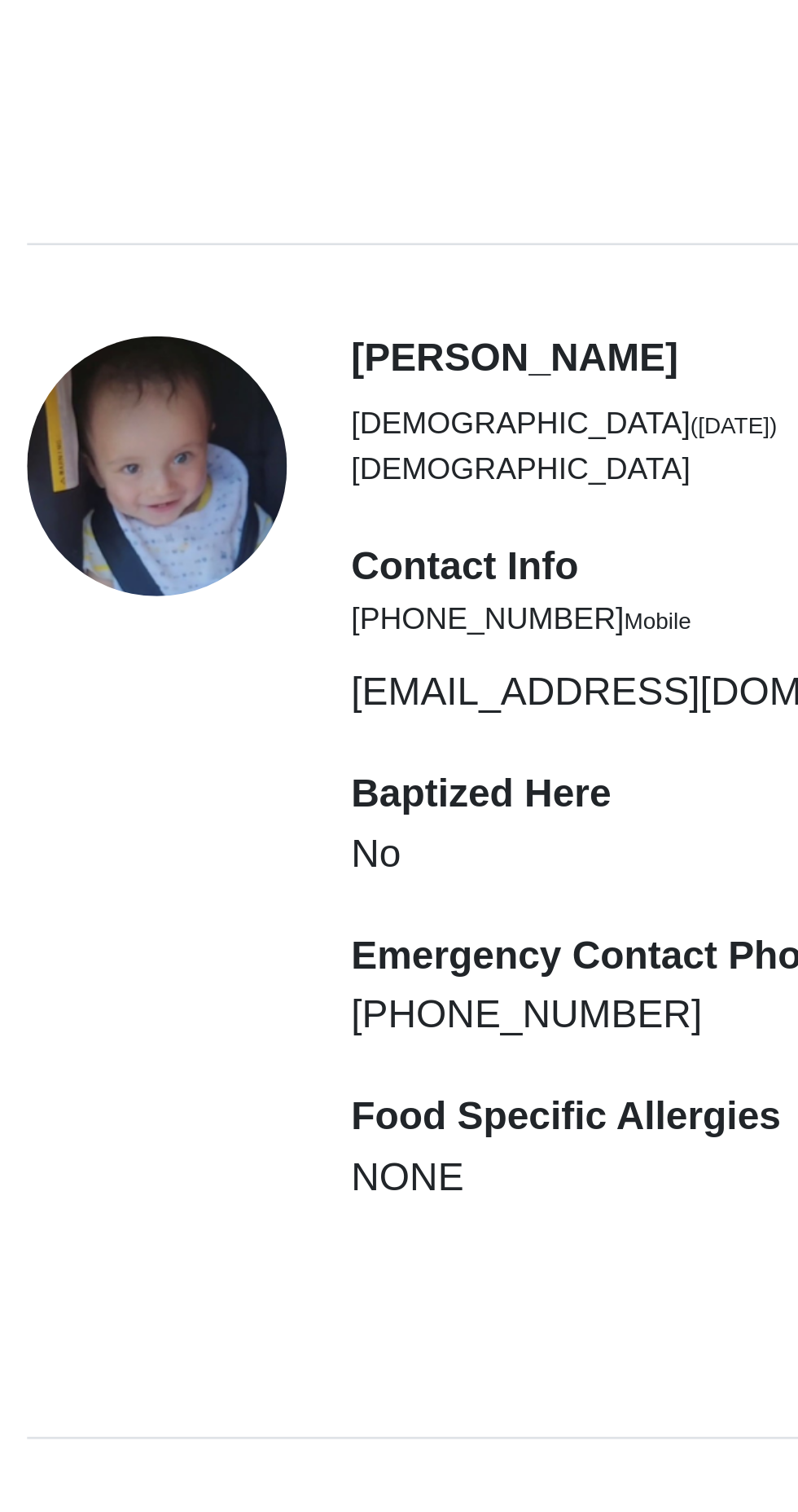
scroll to position [3093, 0]
